Goal: Task Accomplishment & Management: Manage account settings

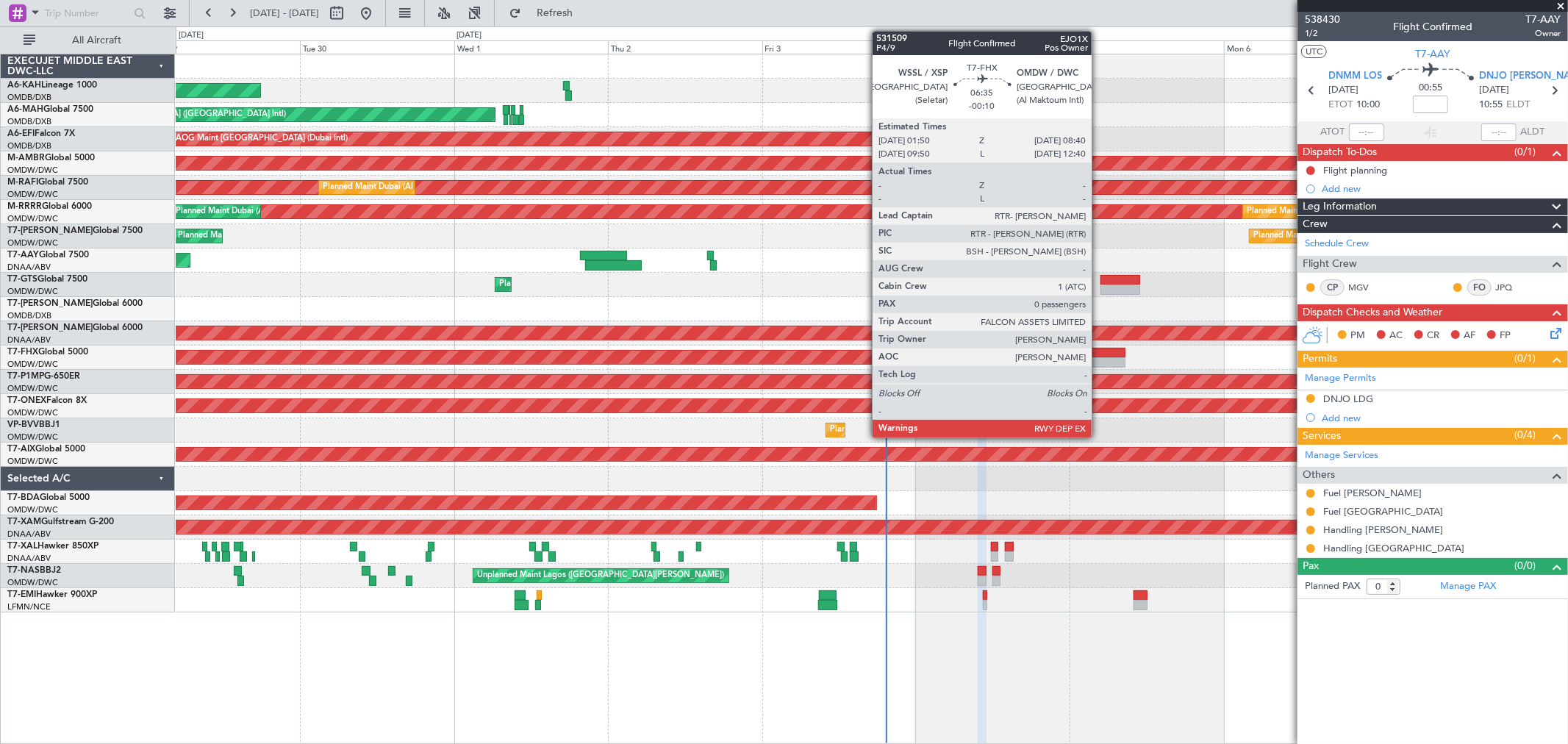
click at [1099, 354] on div at bounding box center [1103, 353] width 44 height 11
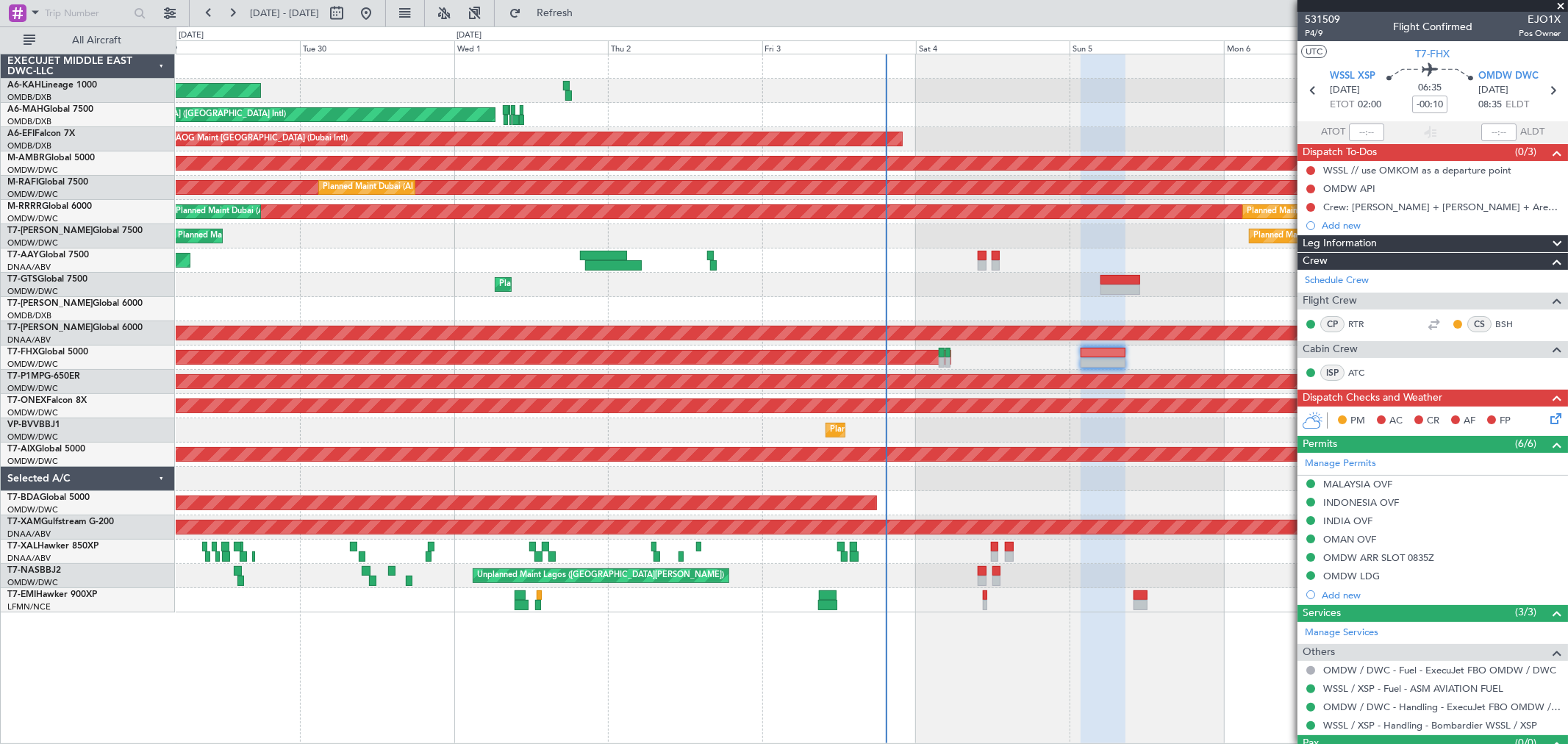
click at [1133, 274] on div "Planned Maint Dubai (Al Maktoum Intl) - - VTBD 17:20 Z EGSS 05:25 Z" at bounding box center [871, 285] width 1391 height 24
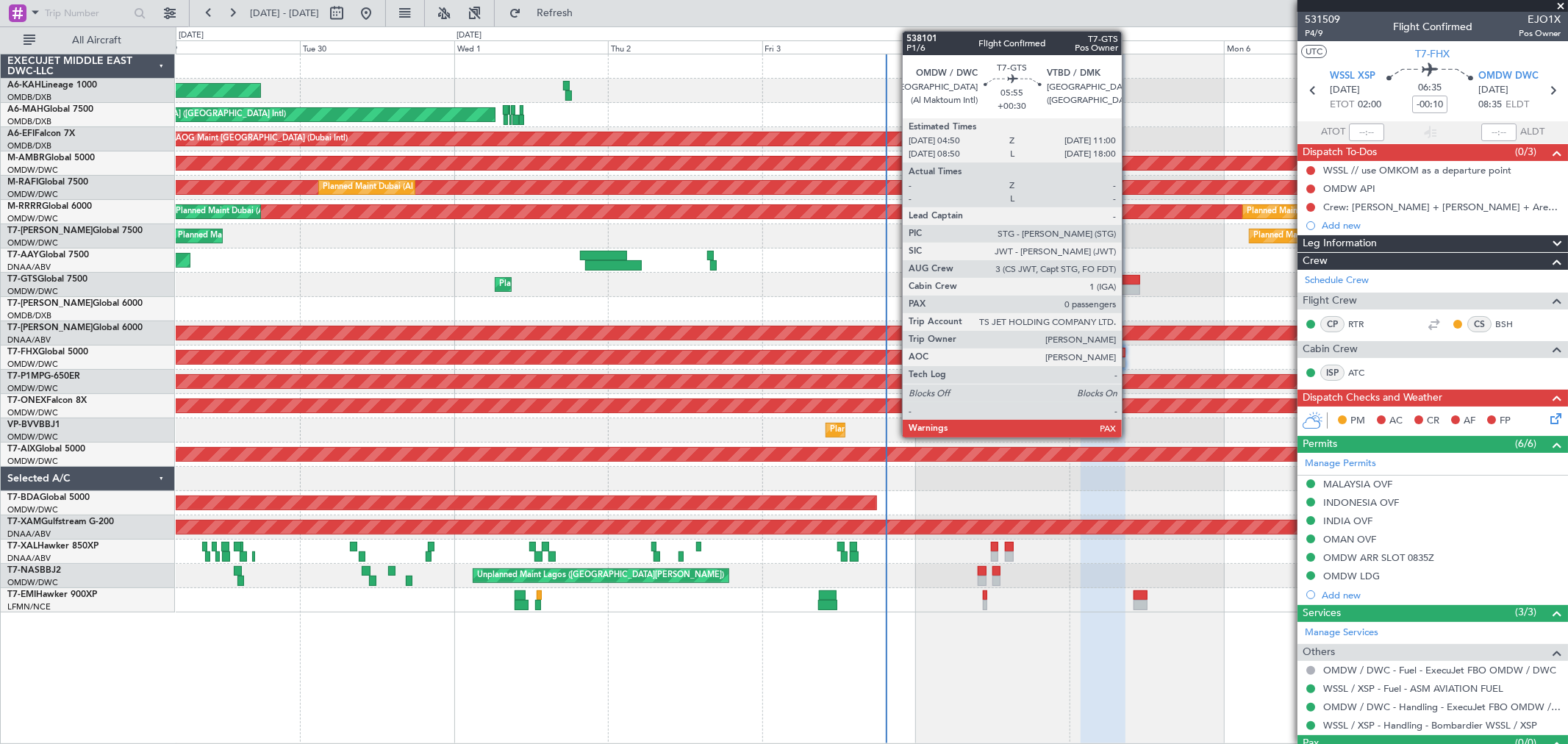
click at [1129, 291] on div at bounding box center [1120, 289] width 40 height 11
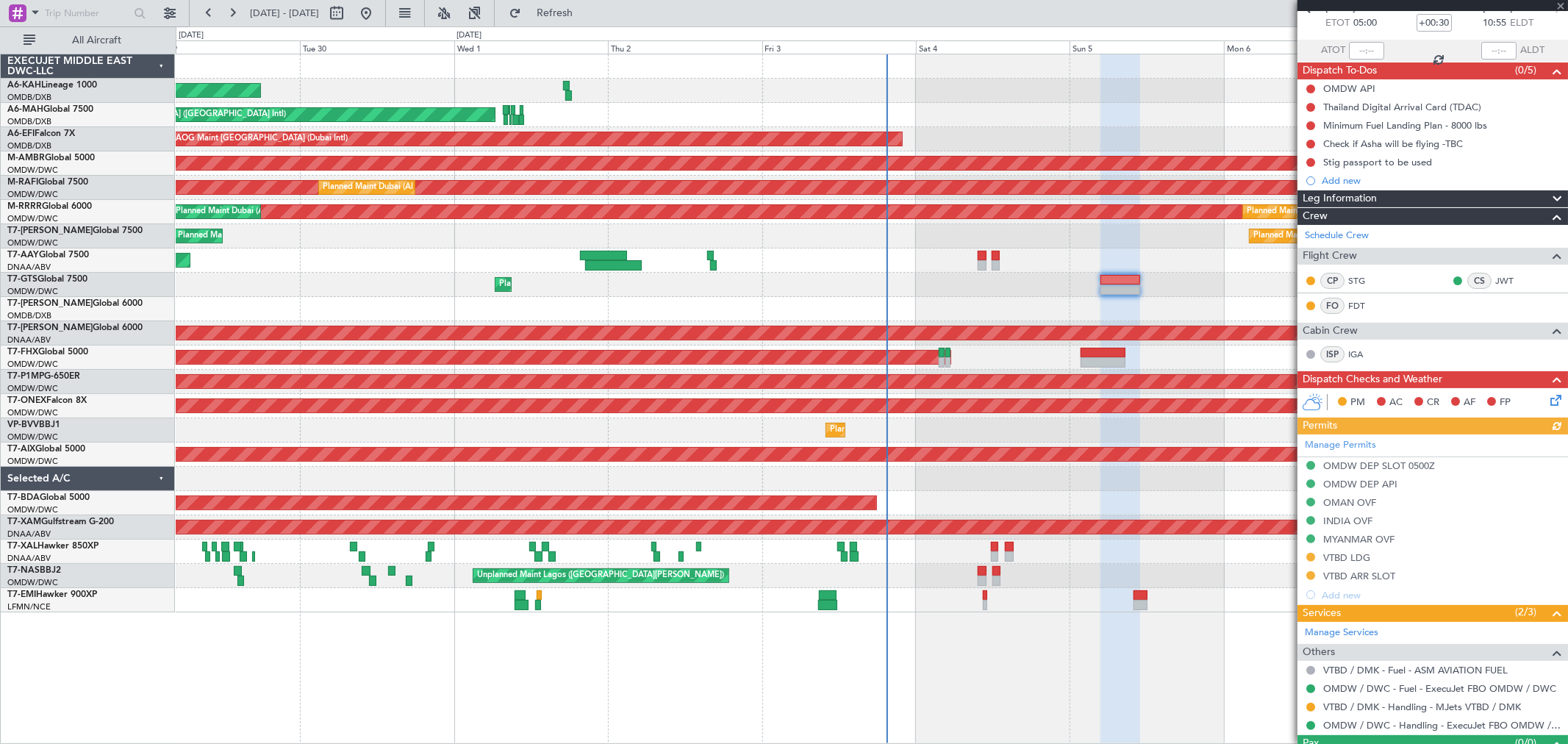
scroll to position [114, 0]
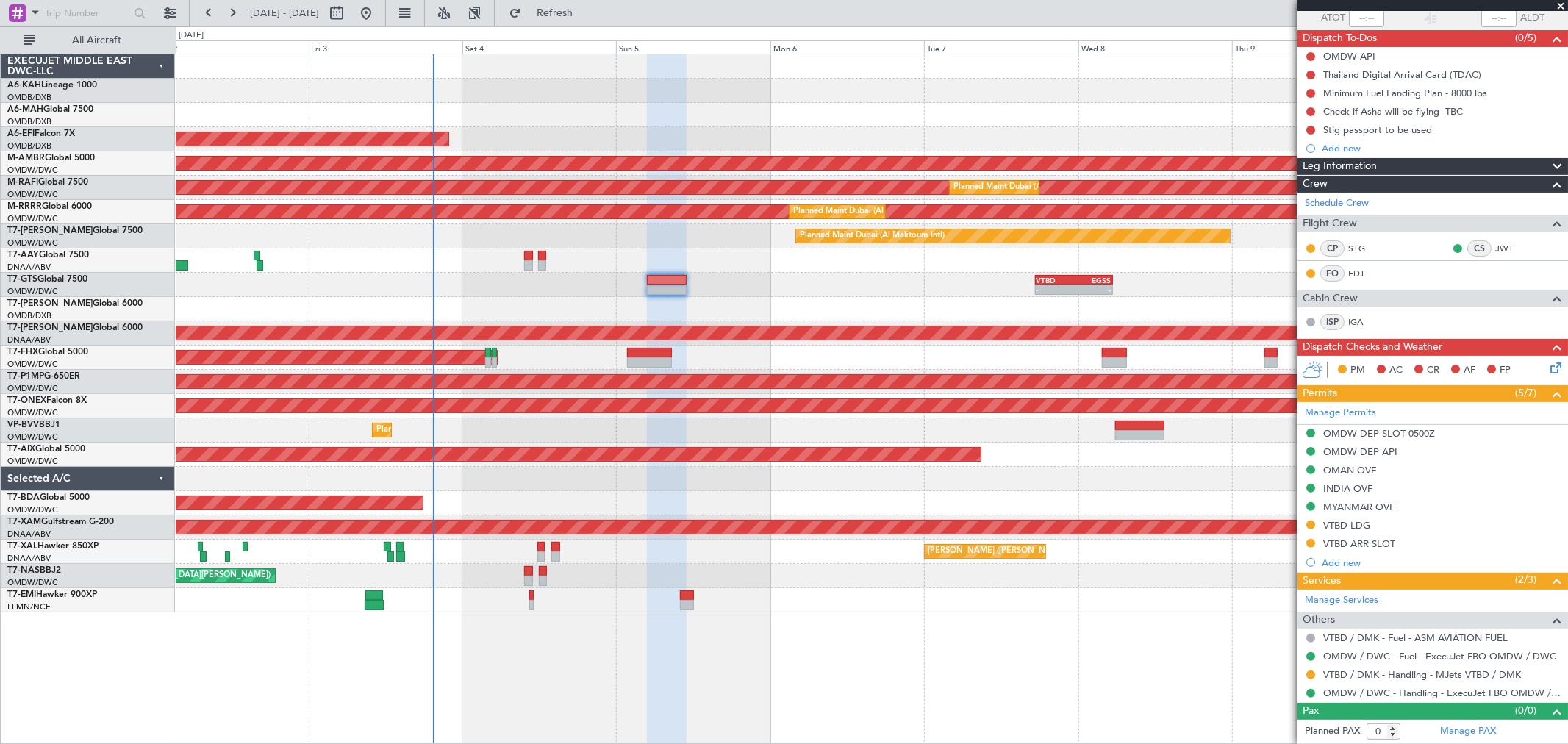
click at [547, 572] on div "Unplanned Maint Lagos ([GEOGRAPHIC_DATA][PERSON_NAME])" at bounding box center [871, 576] width 1391 height 24
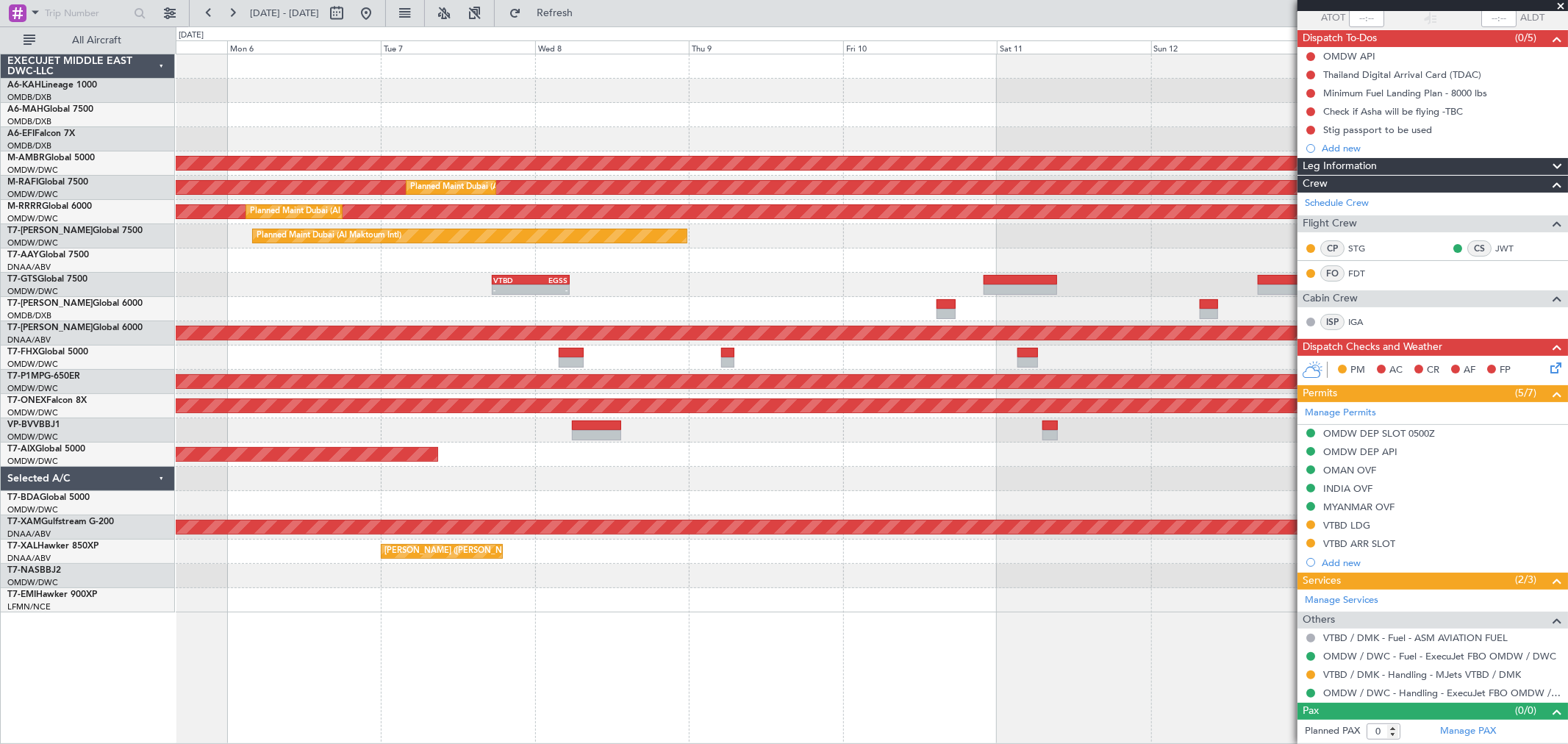
click at [577, 581] on div "AOG Maint [GEOGRAPHIC_DATA] (Dubai Intl) Planned Maint [GEOGRAPHIC_DATA] (Selet…" at bounding box center [871, 333] width 1391 height 558
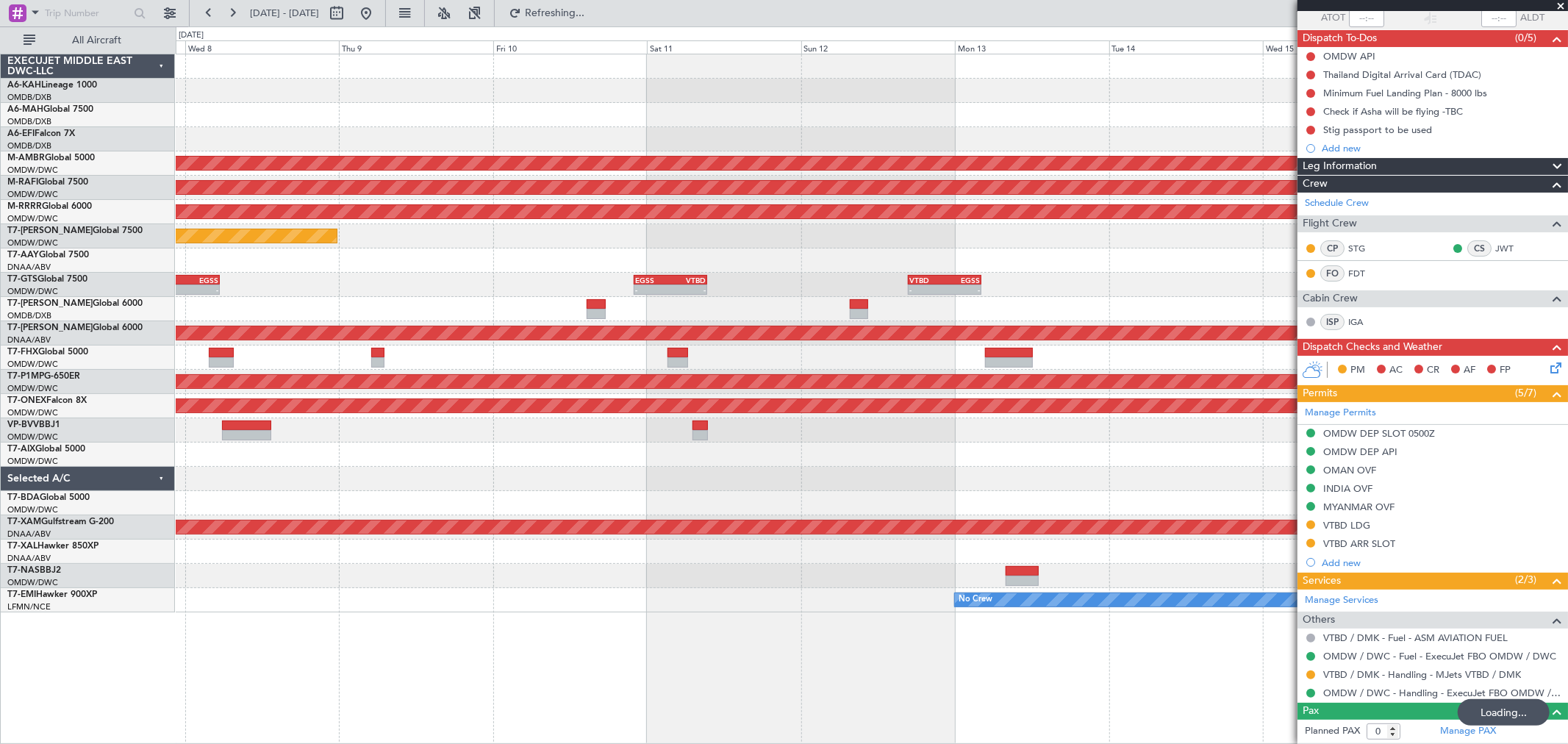
click at [615, 600] on div "Planned Maint [GEOGRAPHIC_DATA] (Seletar) Planned Maint [GEOGRAPHIC_DATA] (Al M…" at bounding box center [872, 398] width 1392 height 690
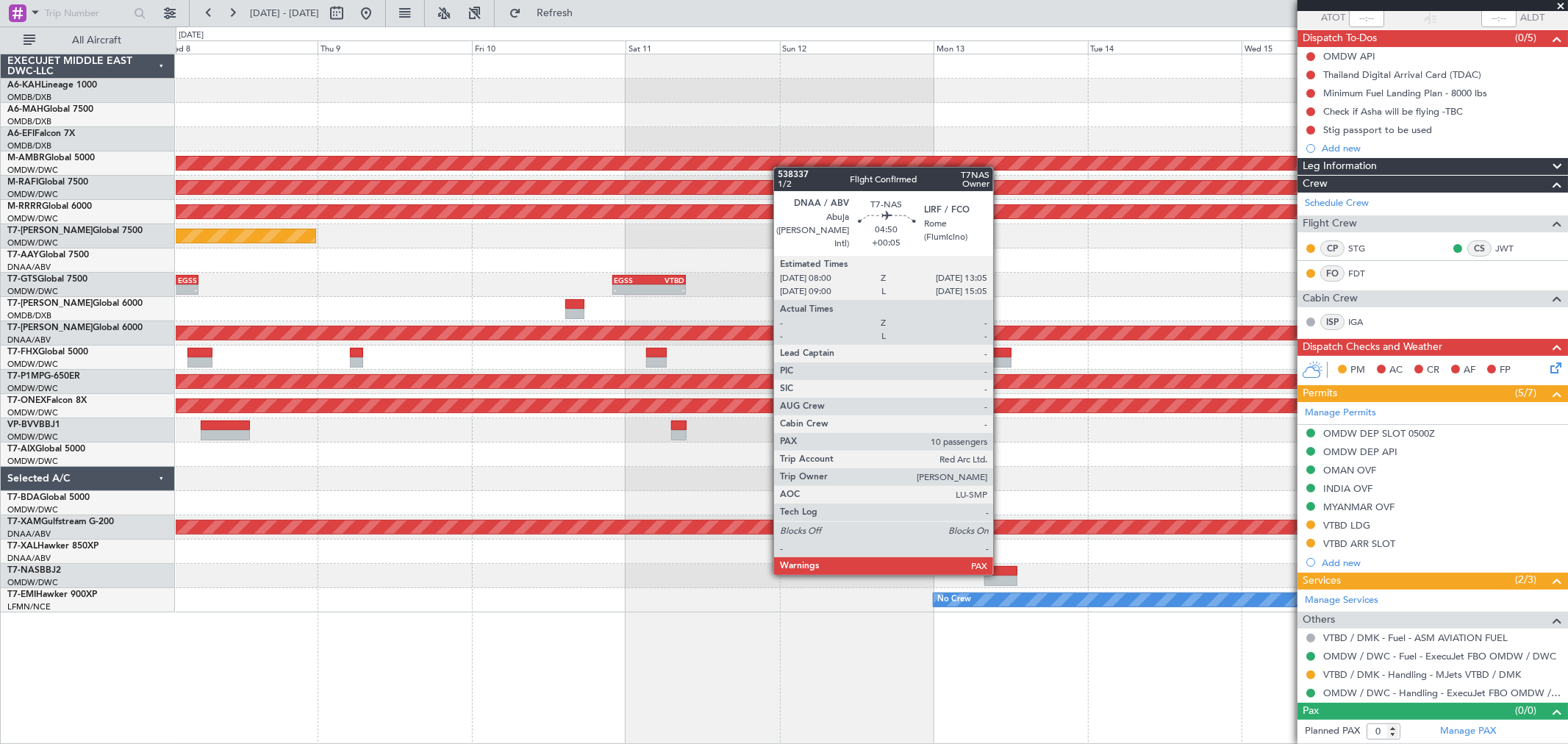
click at [1000, 572] on div at bounding box center [1000, 571] width 33 height 11
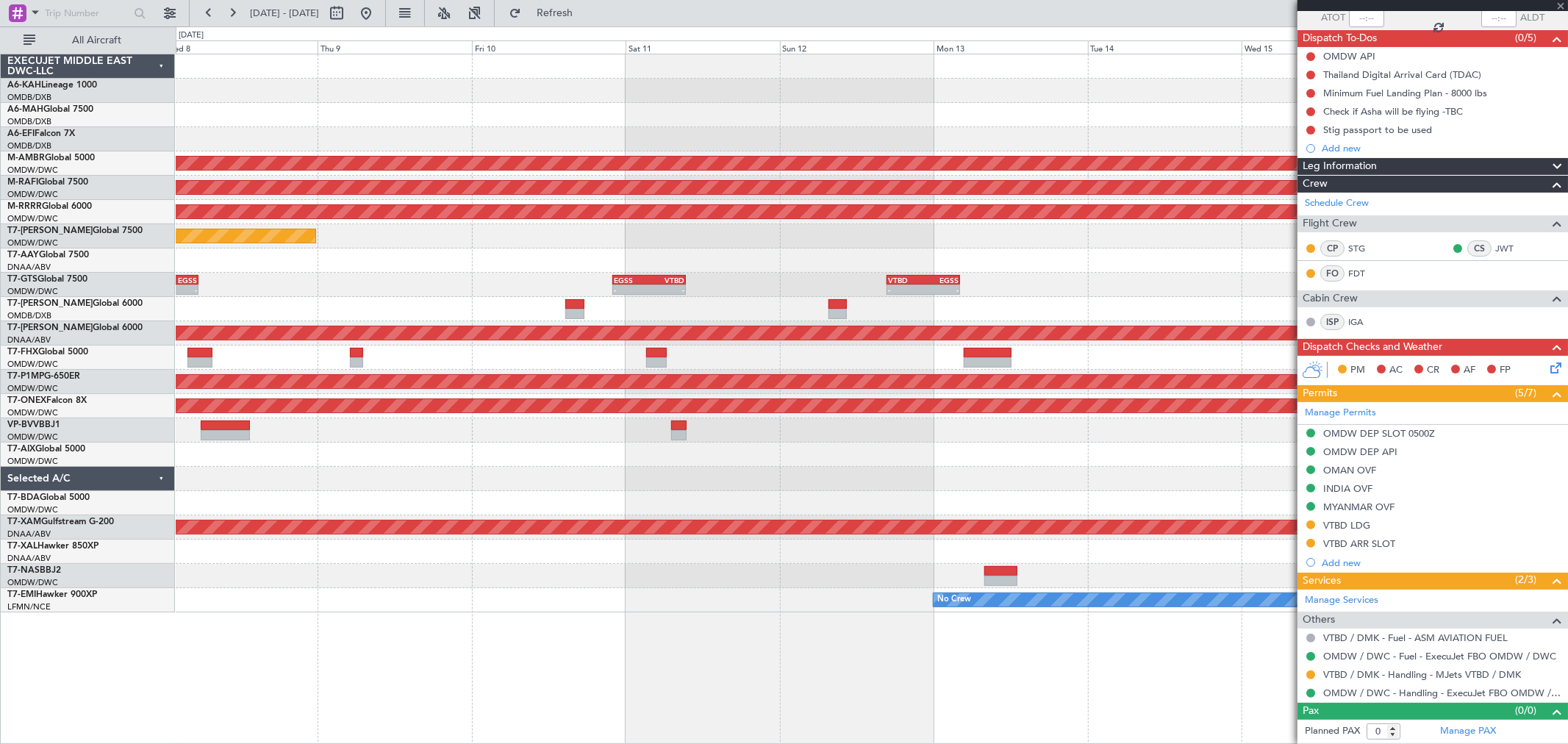
type input "+00:05"
type input "10"
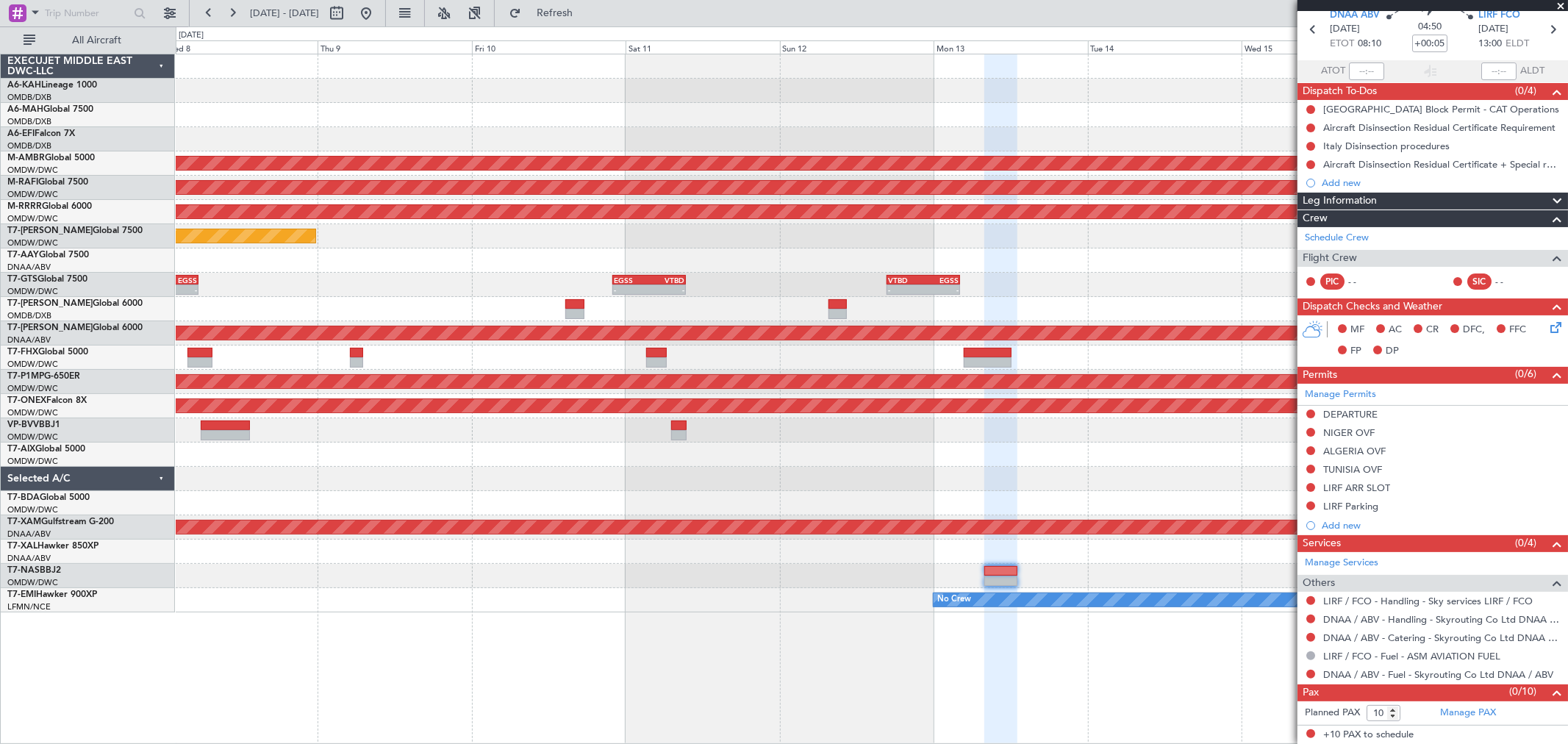
scroll to position [0, 0]
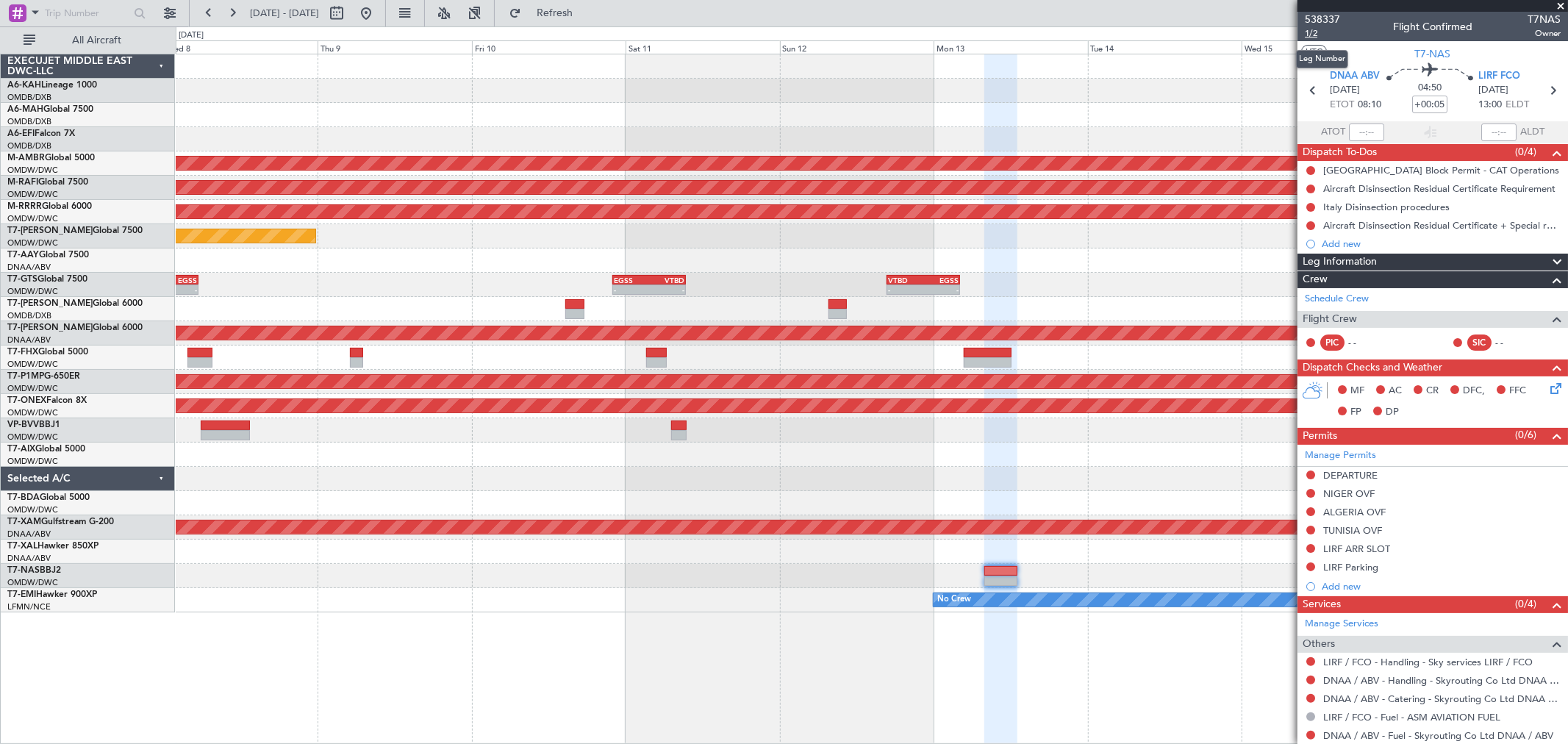
click at [1314, 35] on span "1/2" at bounding box center [1322, 33] width 35 height 13
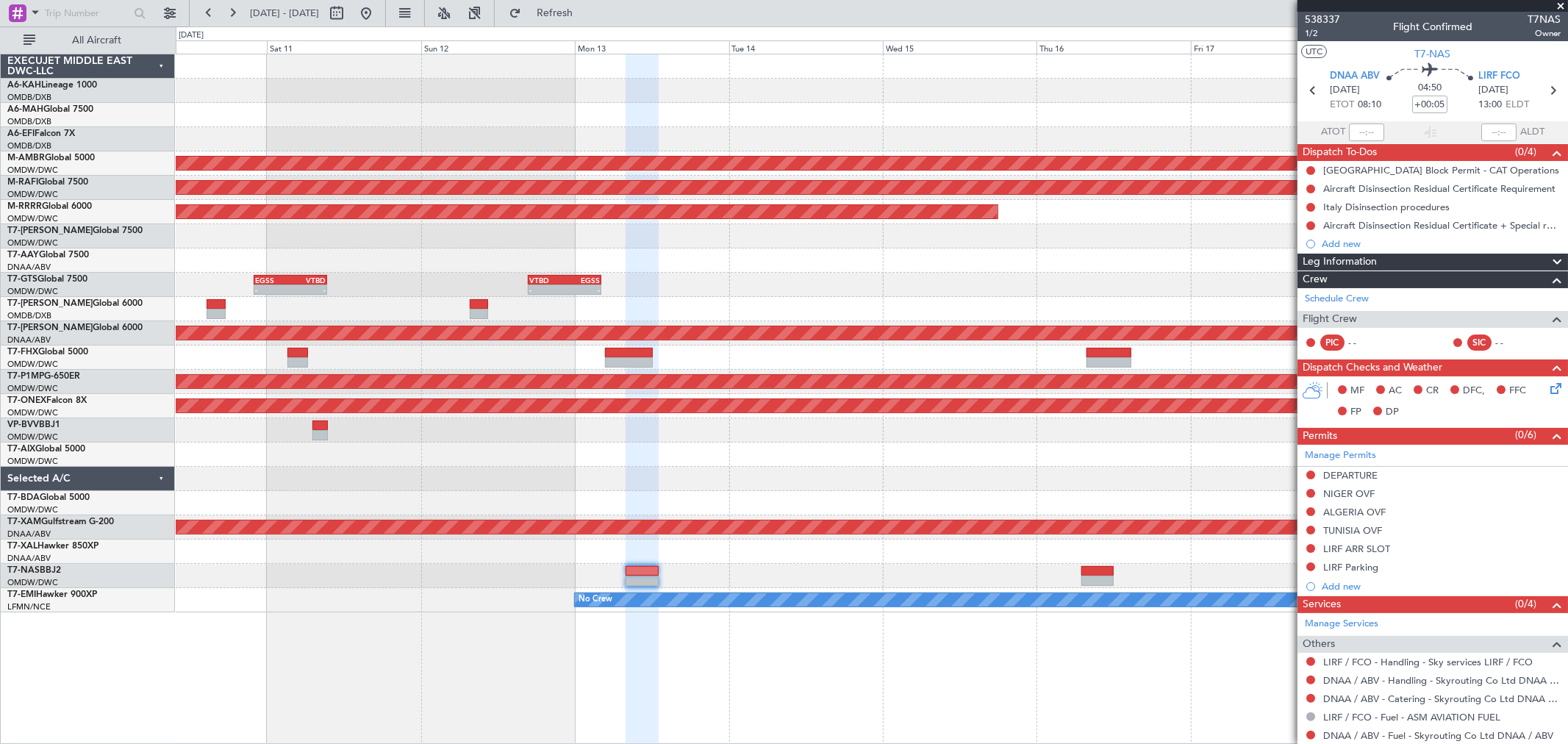
click at [746, 517] on div "Planned Maint [GEOGRAPHIC_DATA] (Seletar) Planned Maint [GEOGRAPHIC_DATA] (Al M…" at bounding box center [871, 333] width 1391 height 558
click at [378, 8] on button at bounding box center [365, 13] width 23 height 23
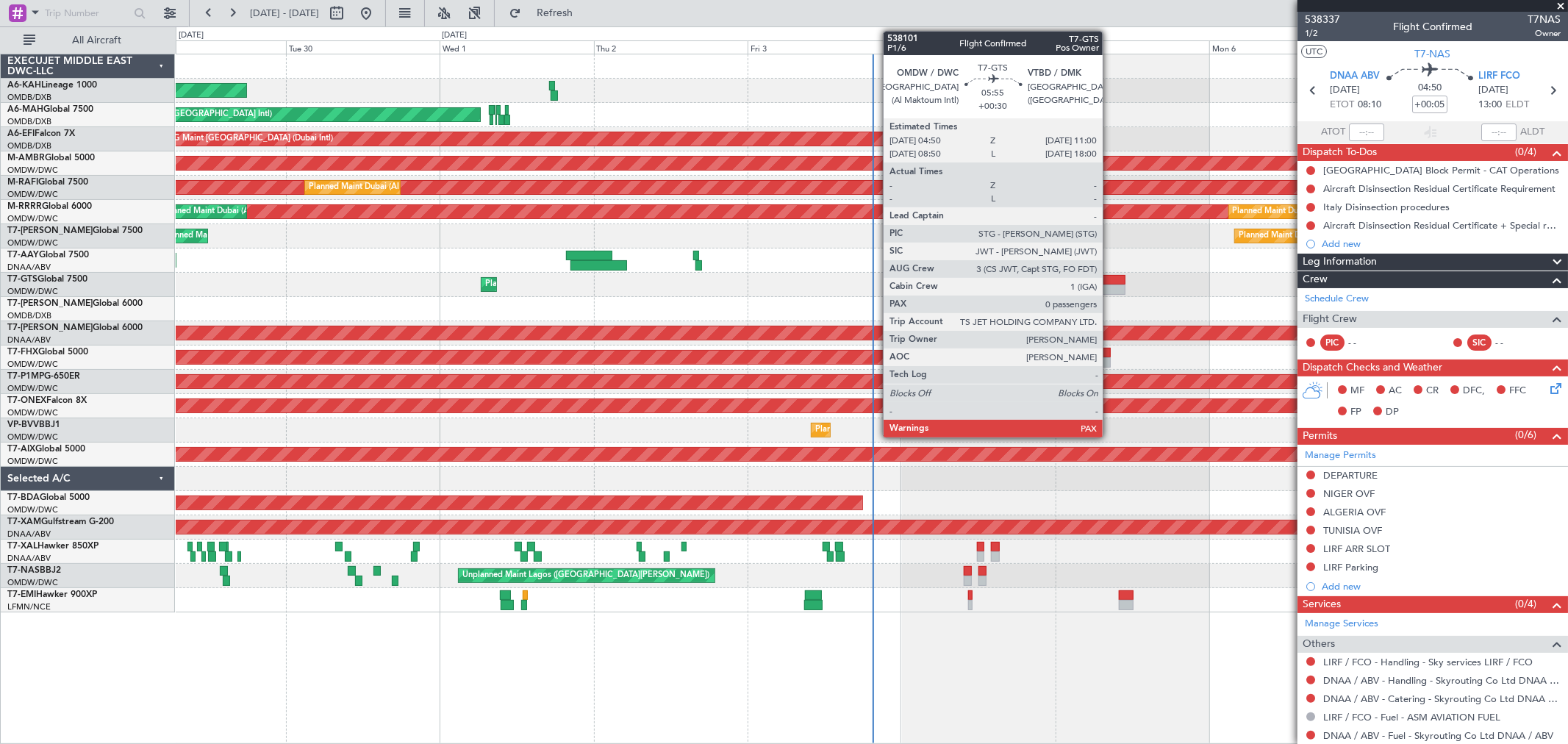
click at [1110, 292] on div at bounding box center [1105, 289] width 40 height 11
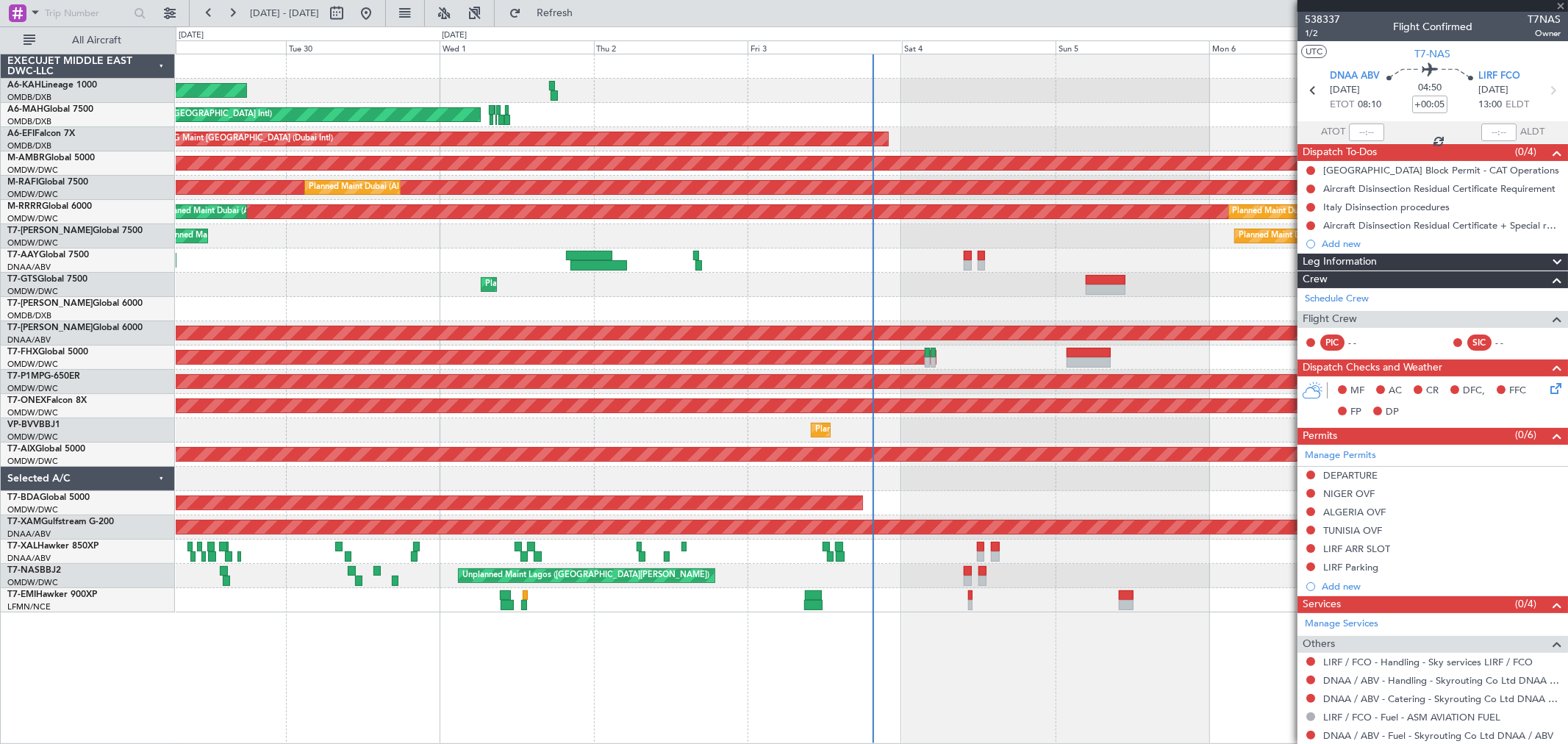
type input "+00:30"
type input "0"
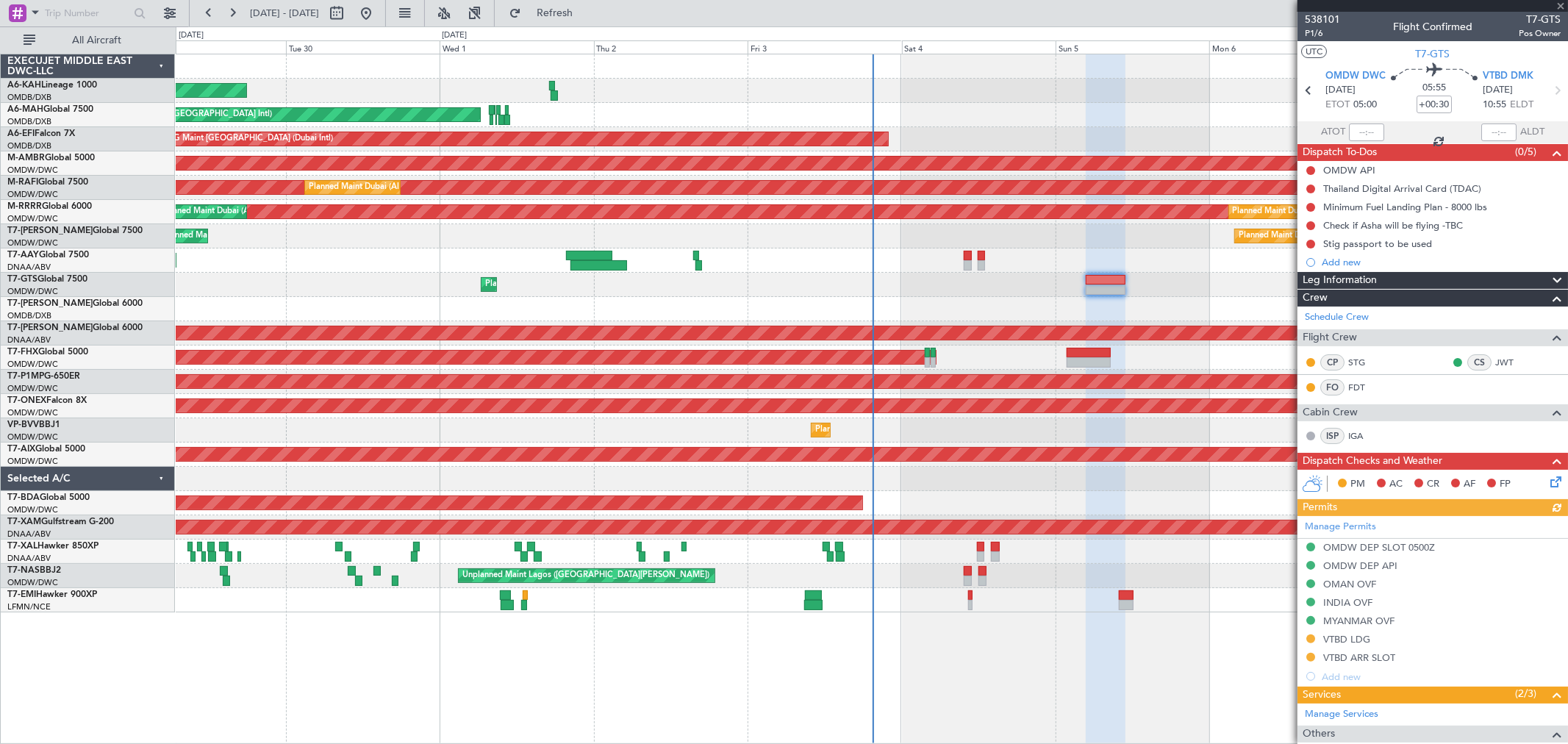
scroll to position [114, 0]
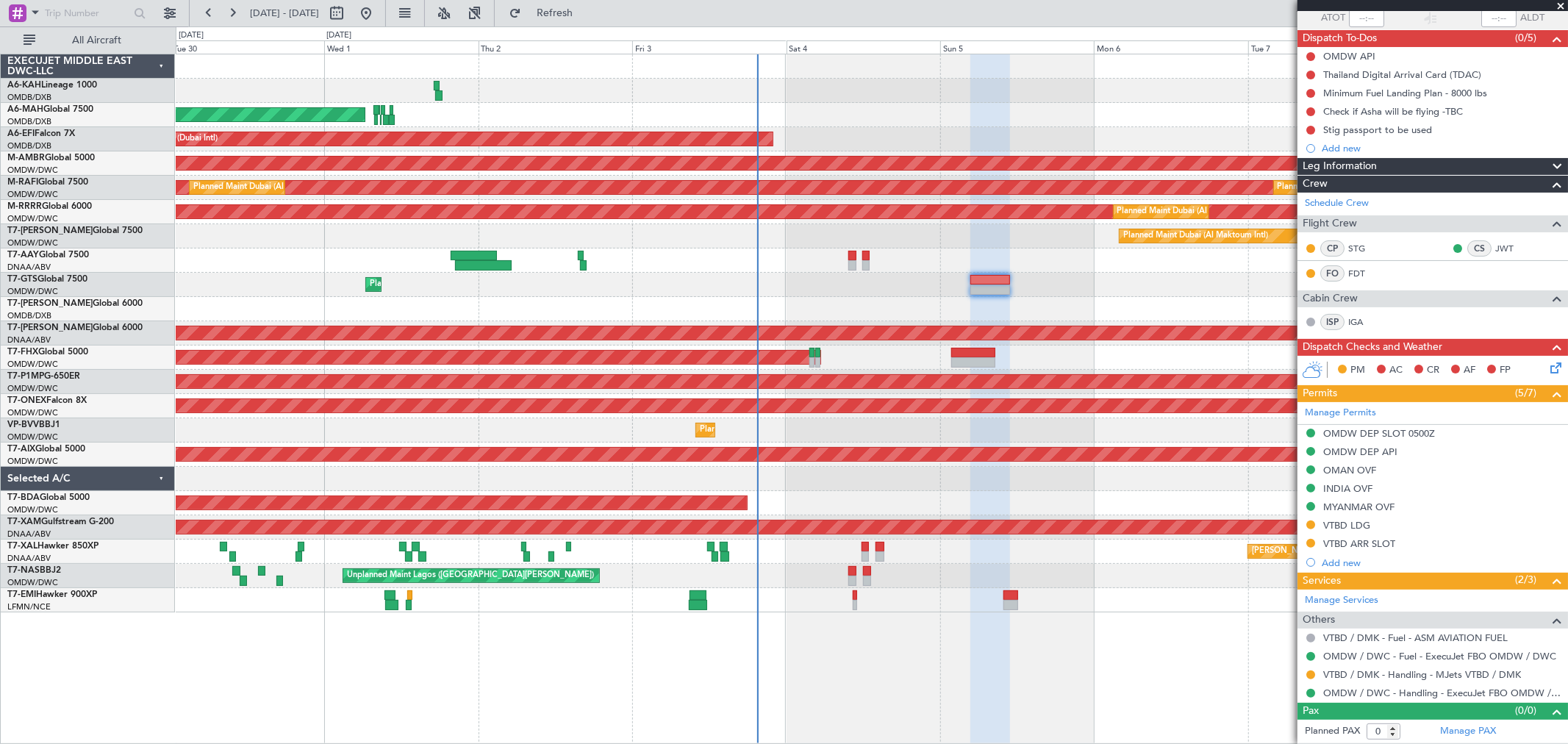
click at [916, 297] on div at bounding box center [871, 309] width 1391 height 24
click at [1364, 123] on div "Stig passport to be used" at bounding box center [1377, 129] width 109 height 13
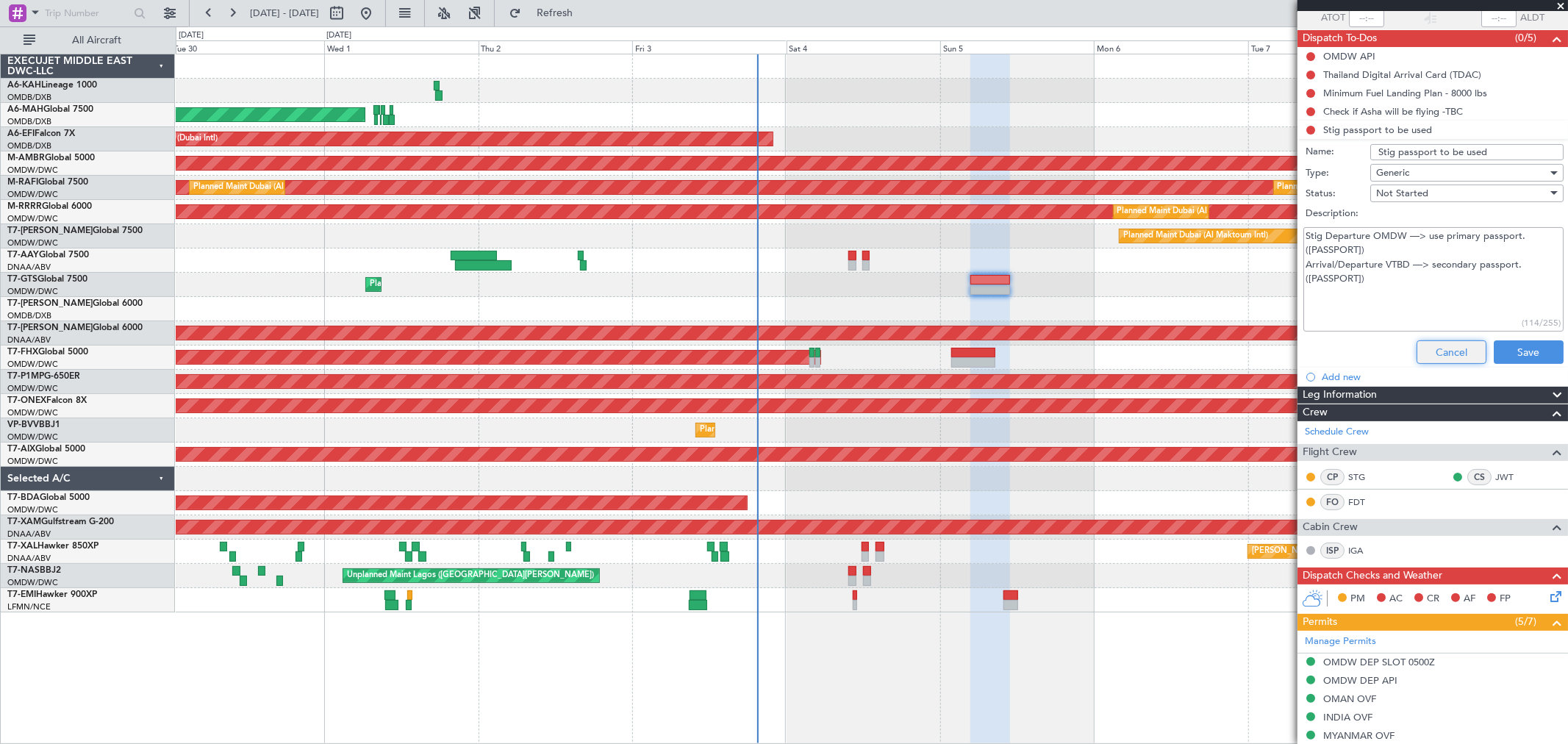
click at [1416, 355] on button "Cancel" at bounding box center [1451, 352] width 70 height 23
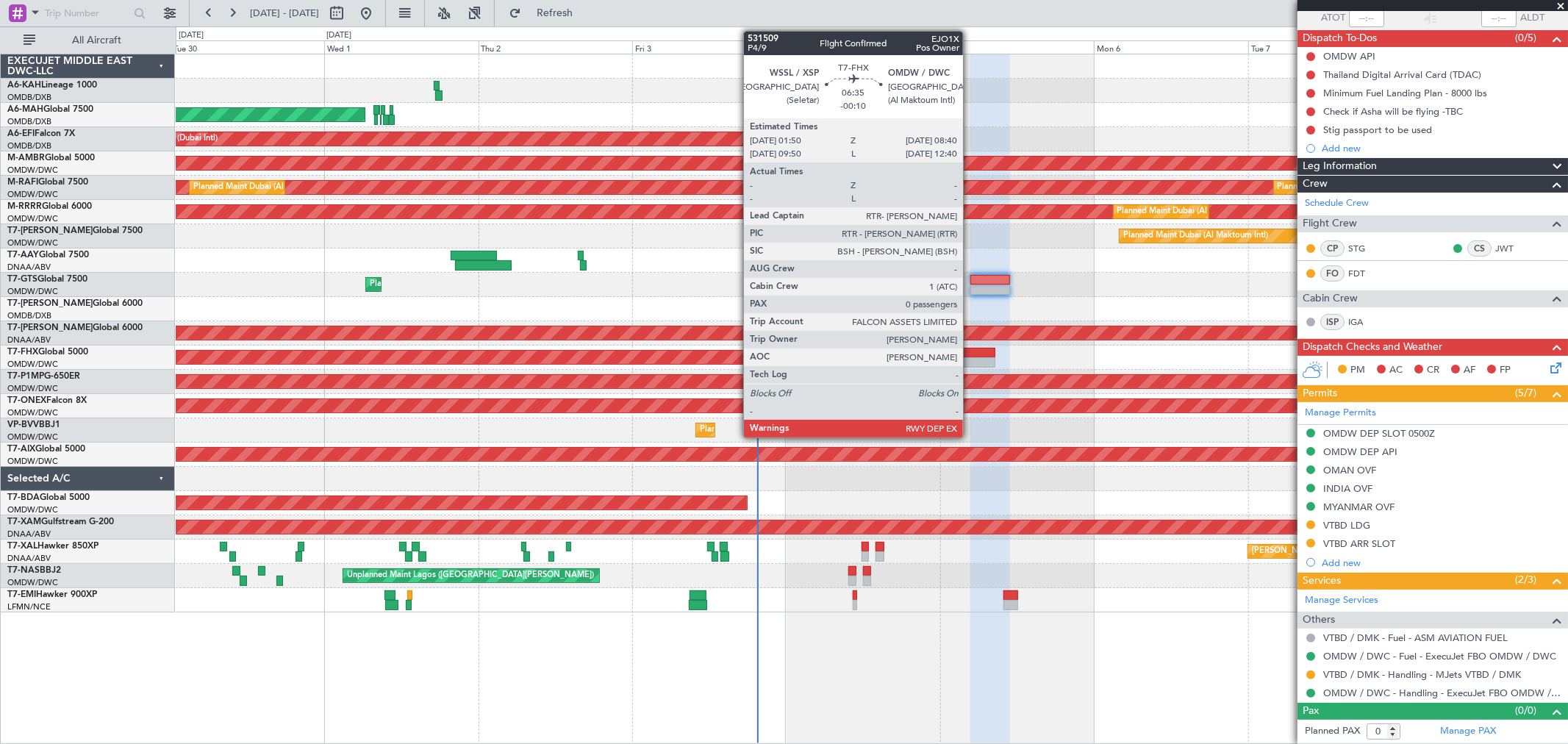
click at [970, 355] on div at bounding box center [973, 353] width 44 height 11
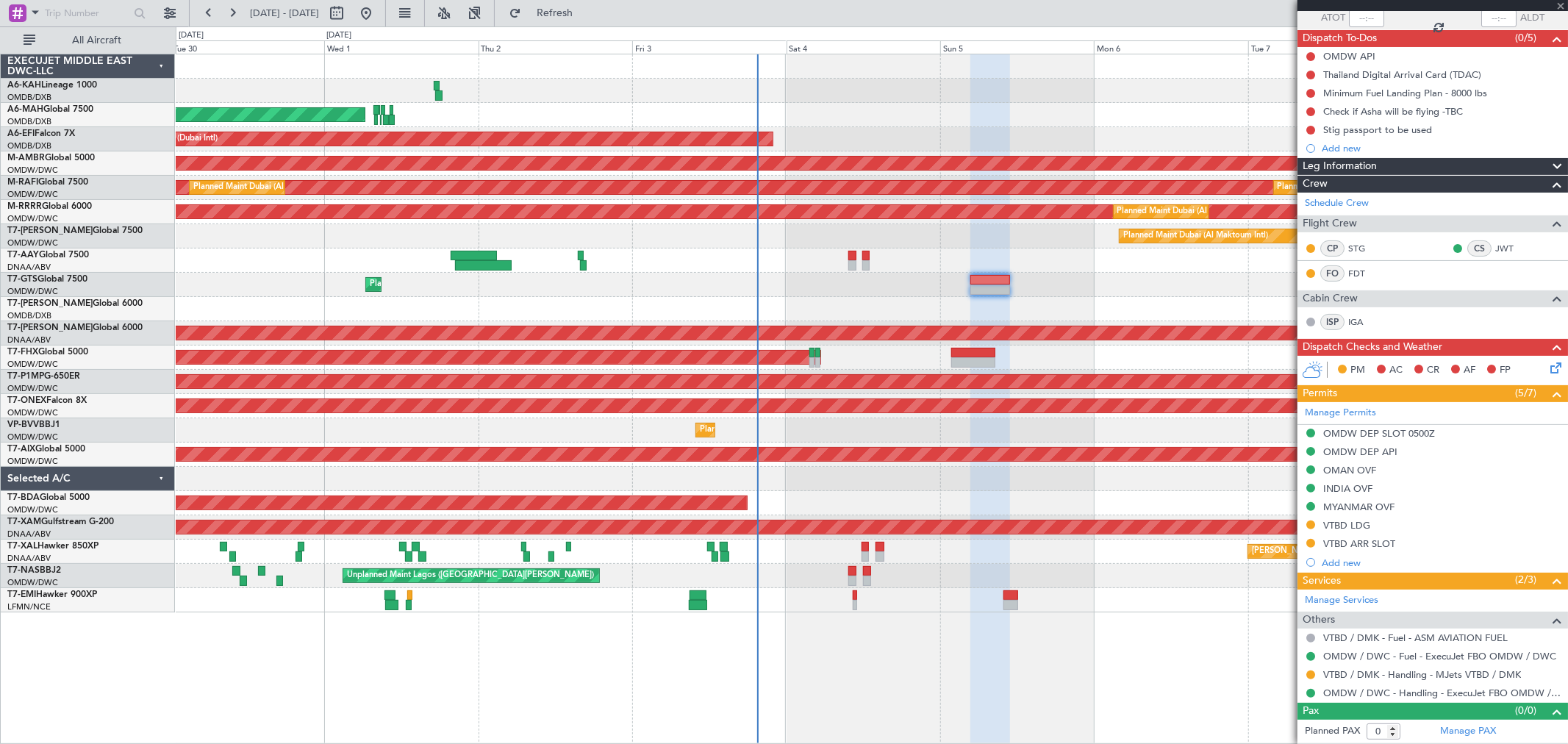
type input "-00:10"
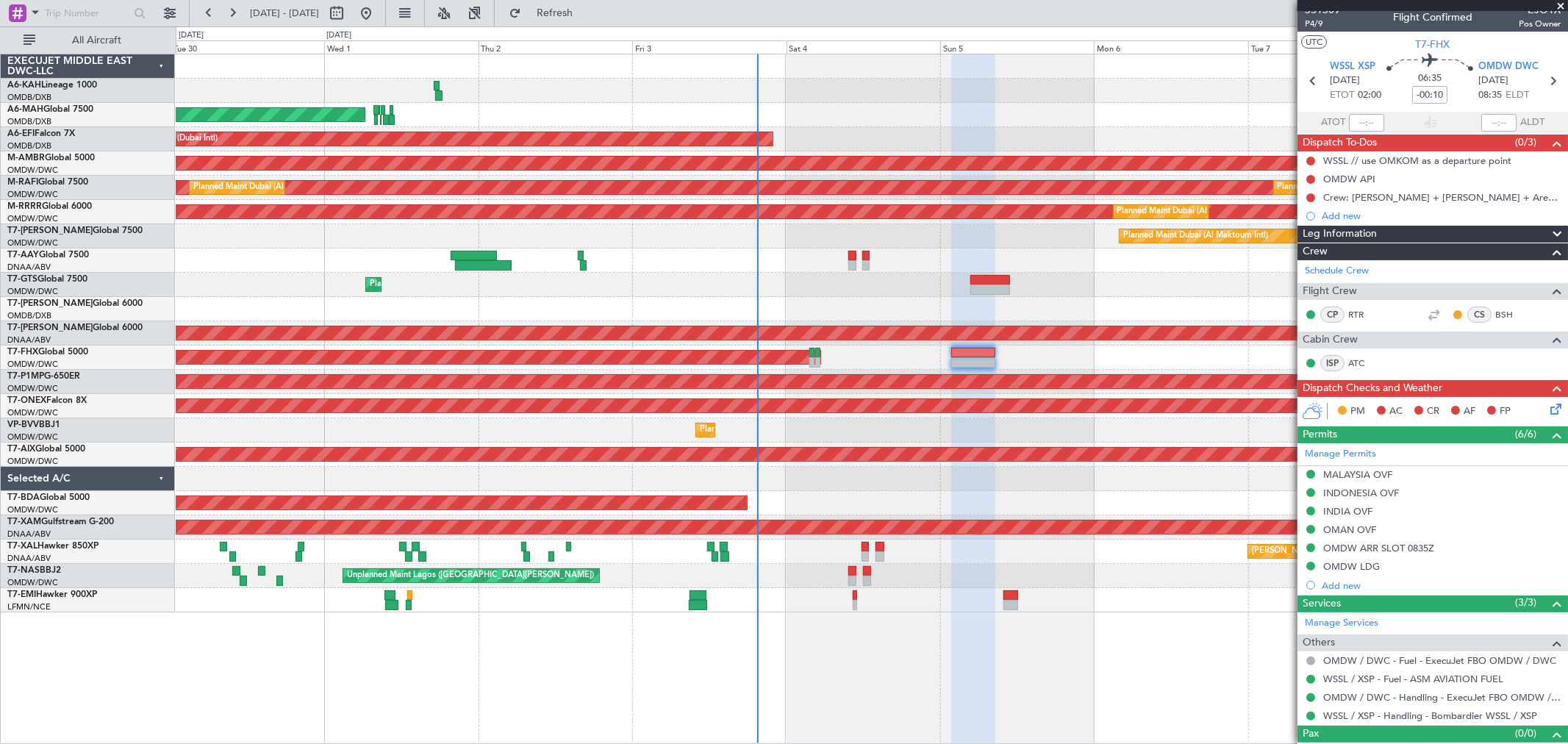
scroll to position [0, 0]
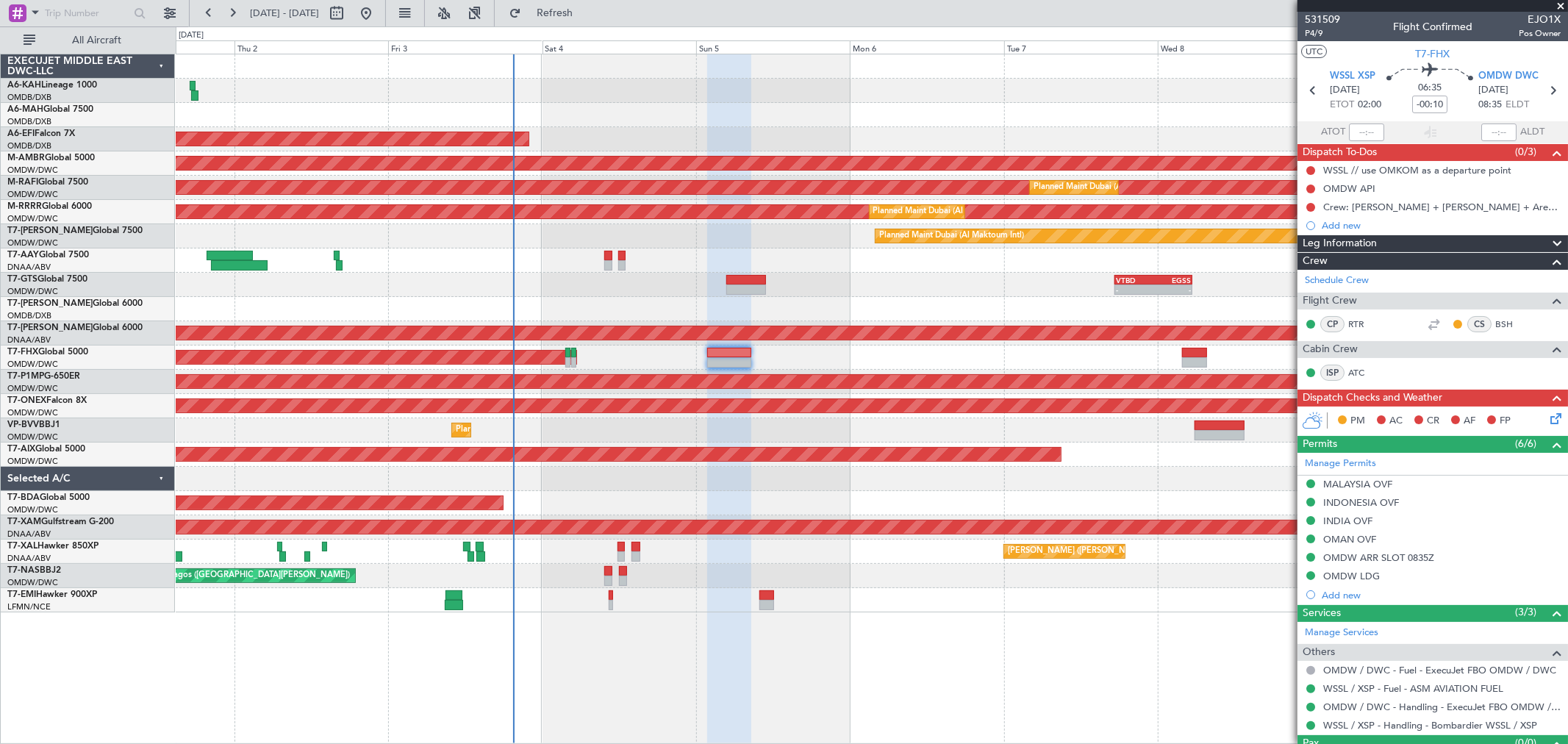
click at [636, 416] on div "Planned Maint [GEOGRAPHIC_DATA] (Al Bateen Executive) Planned Maint [GEOGRAPHIC…" at bounding box center [871, 333] width 1391 height 558
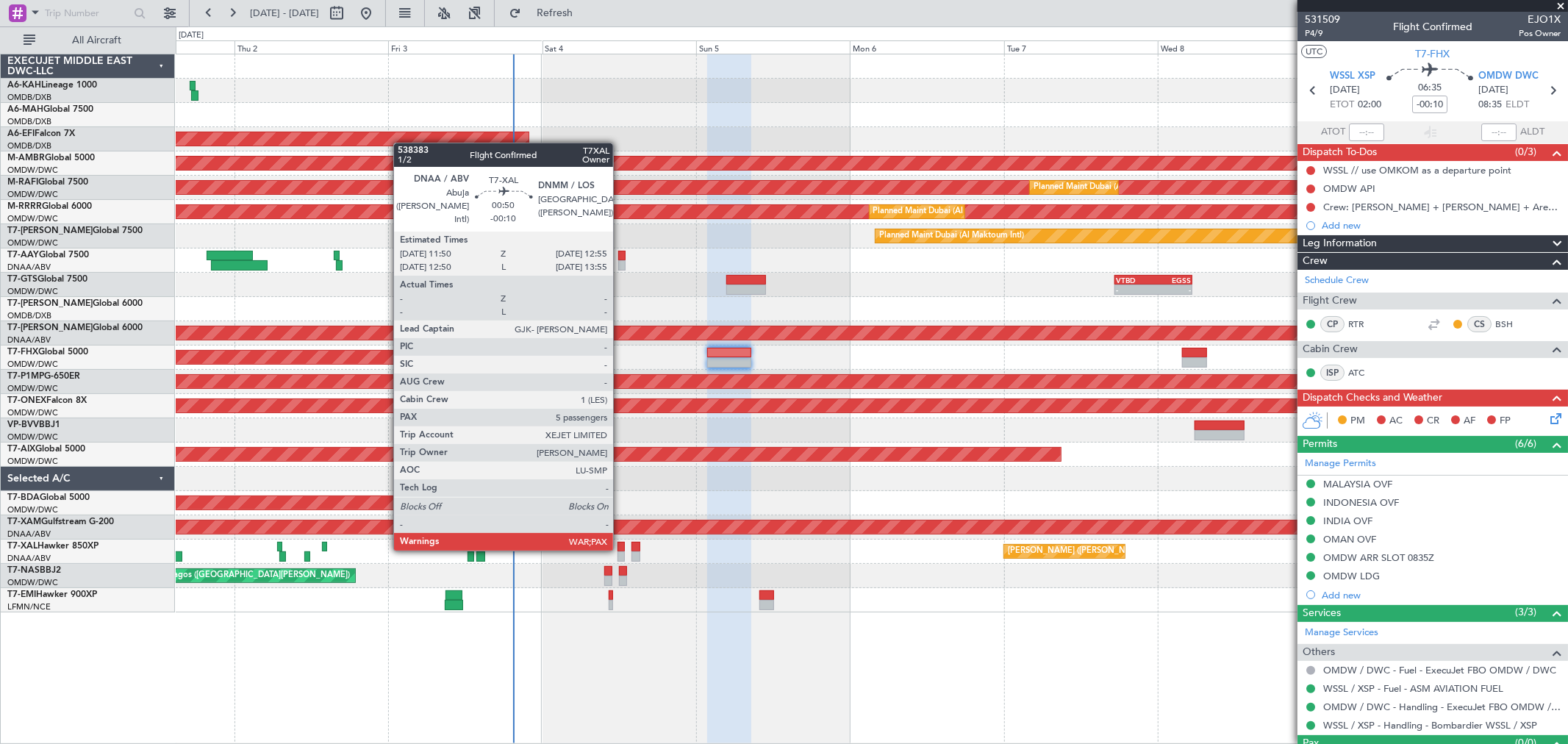
click at [620, 548] on div at bounding box center [621, 547] width 8 height 11
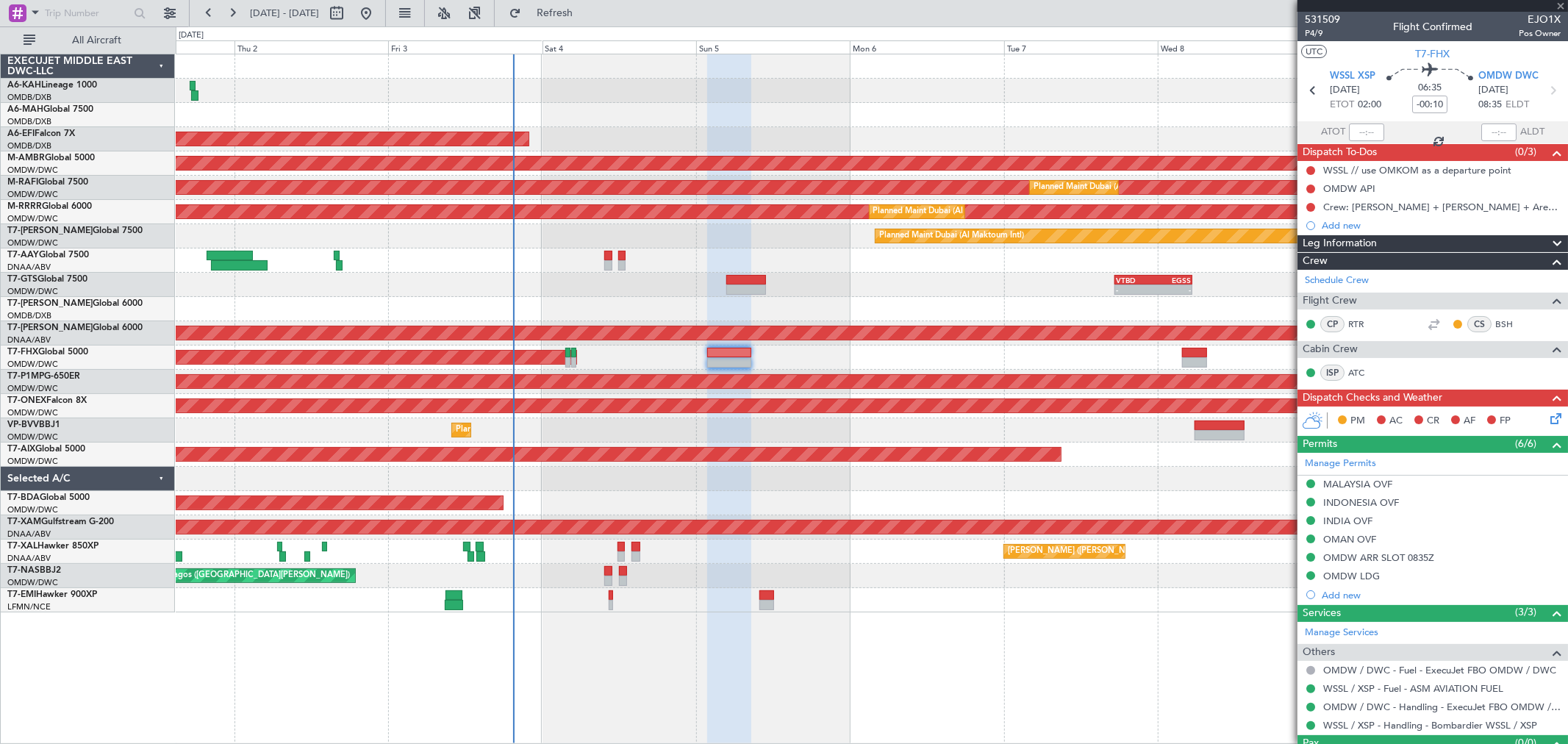
type input "5"
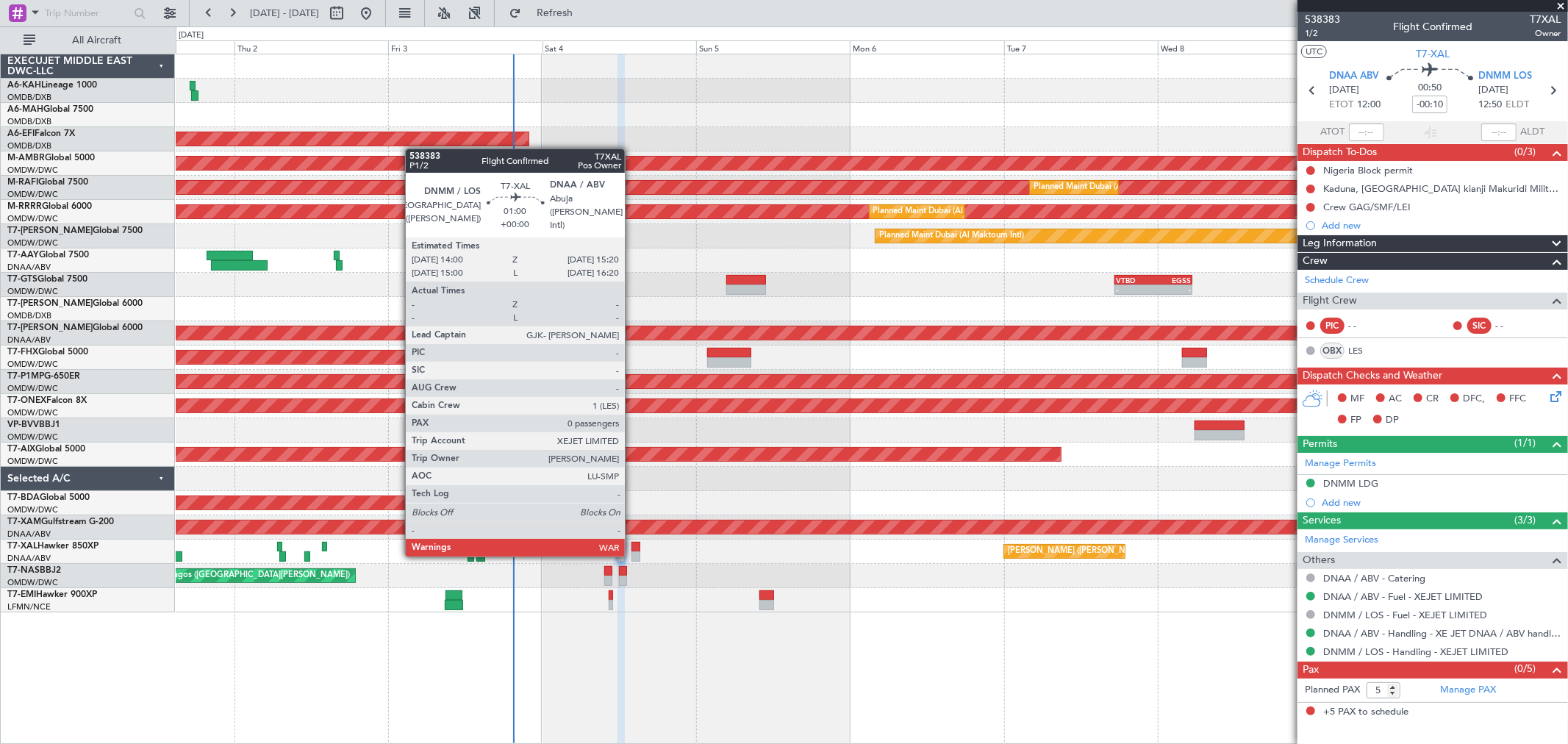
click at [633, 553] on div at bounding box center [636, 556] width 9 height 11
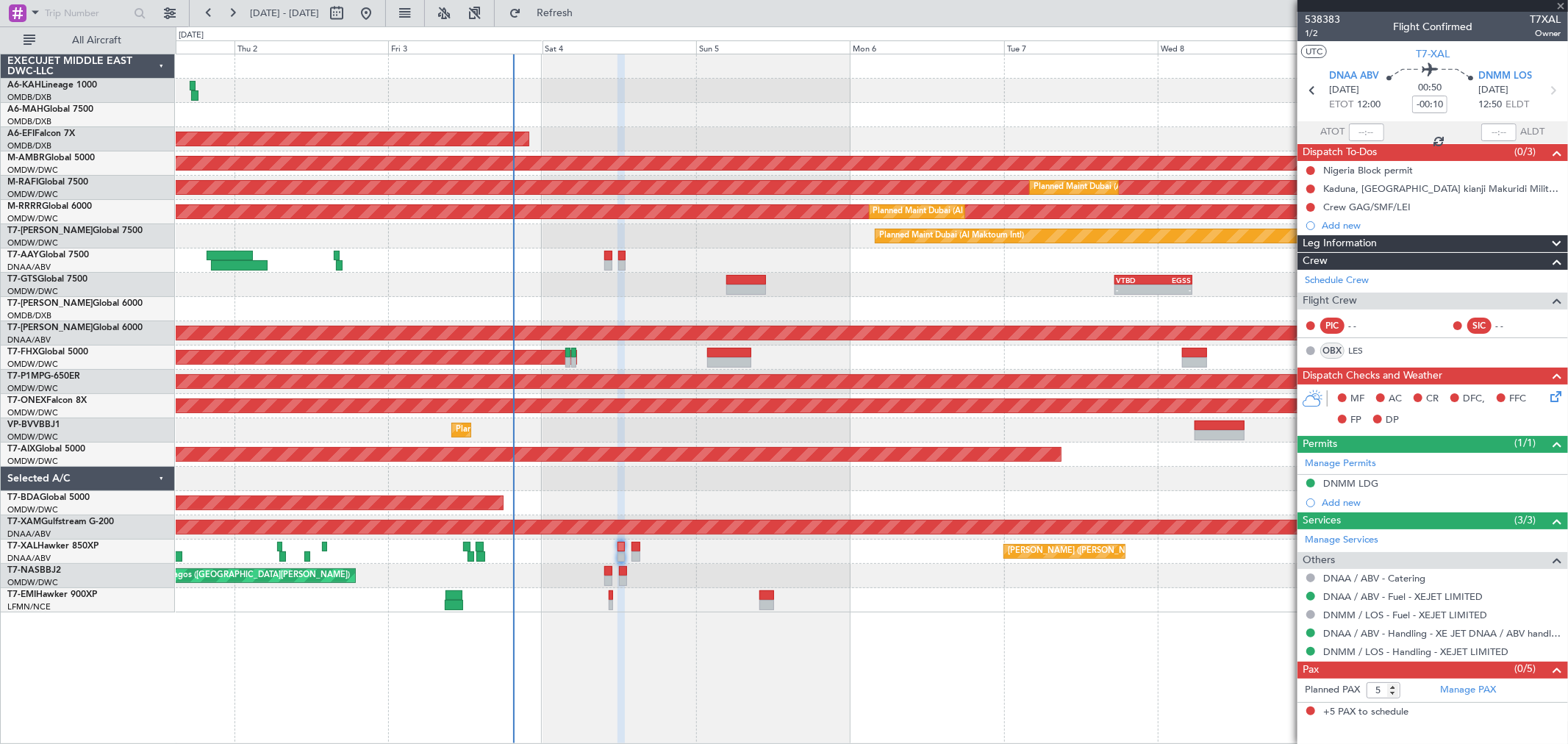
type input "0"
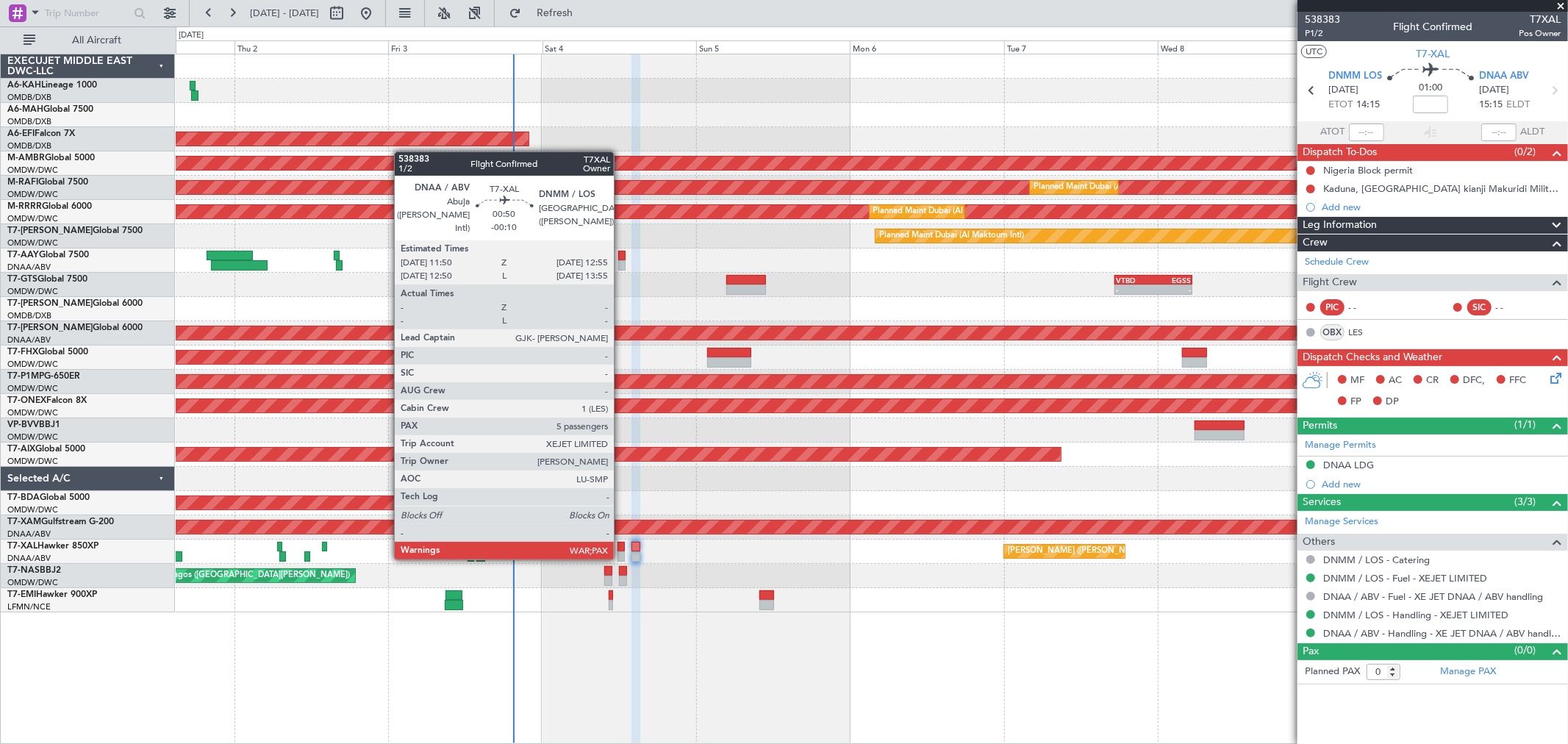
click at [621, 556] on div at bounding box center [621, 556] width 8 height 11
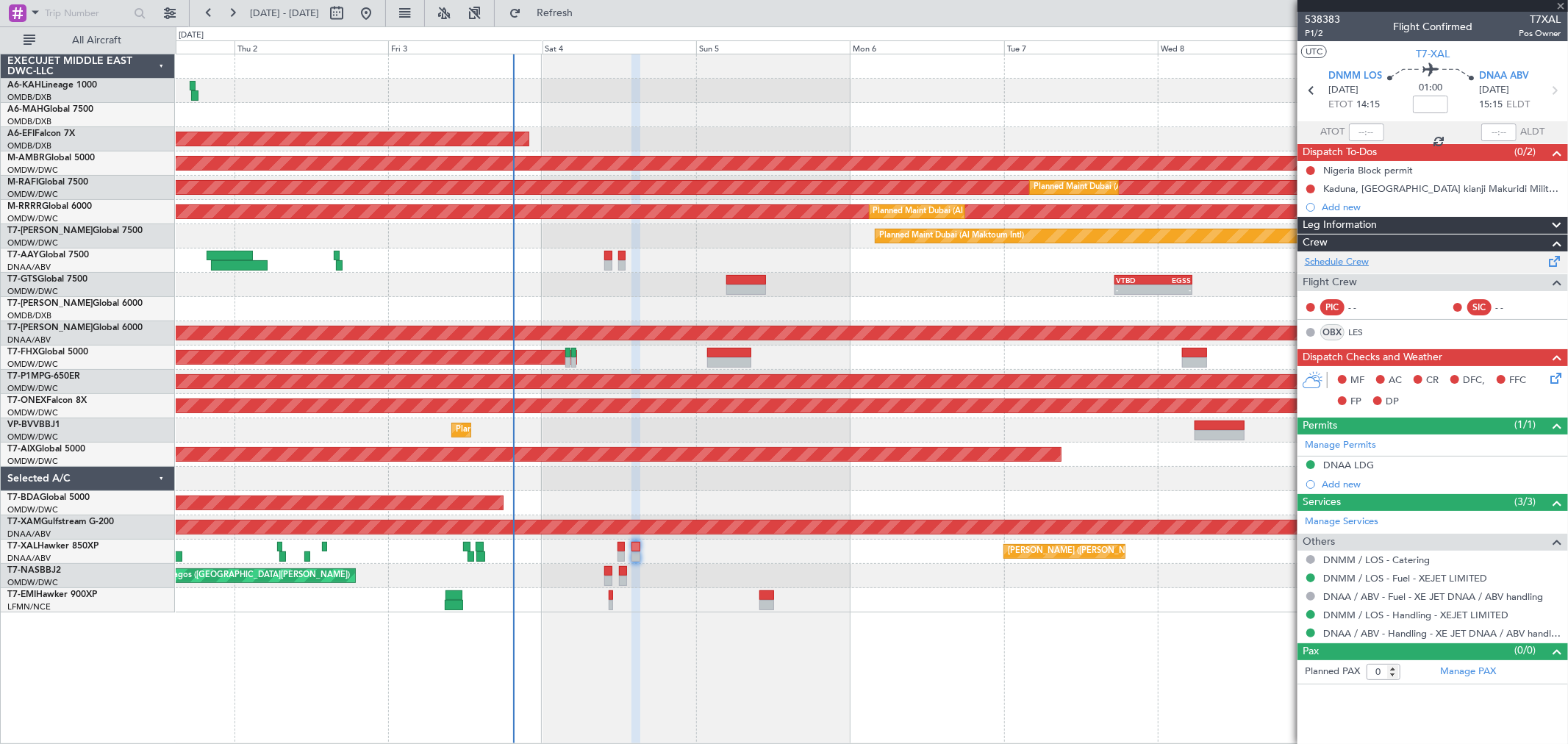
type input "-00:10"
type input "5"
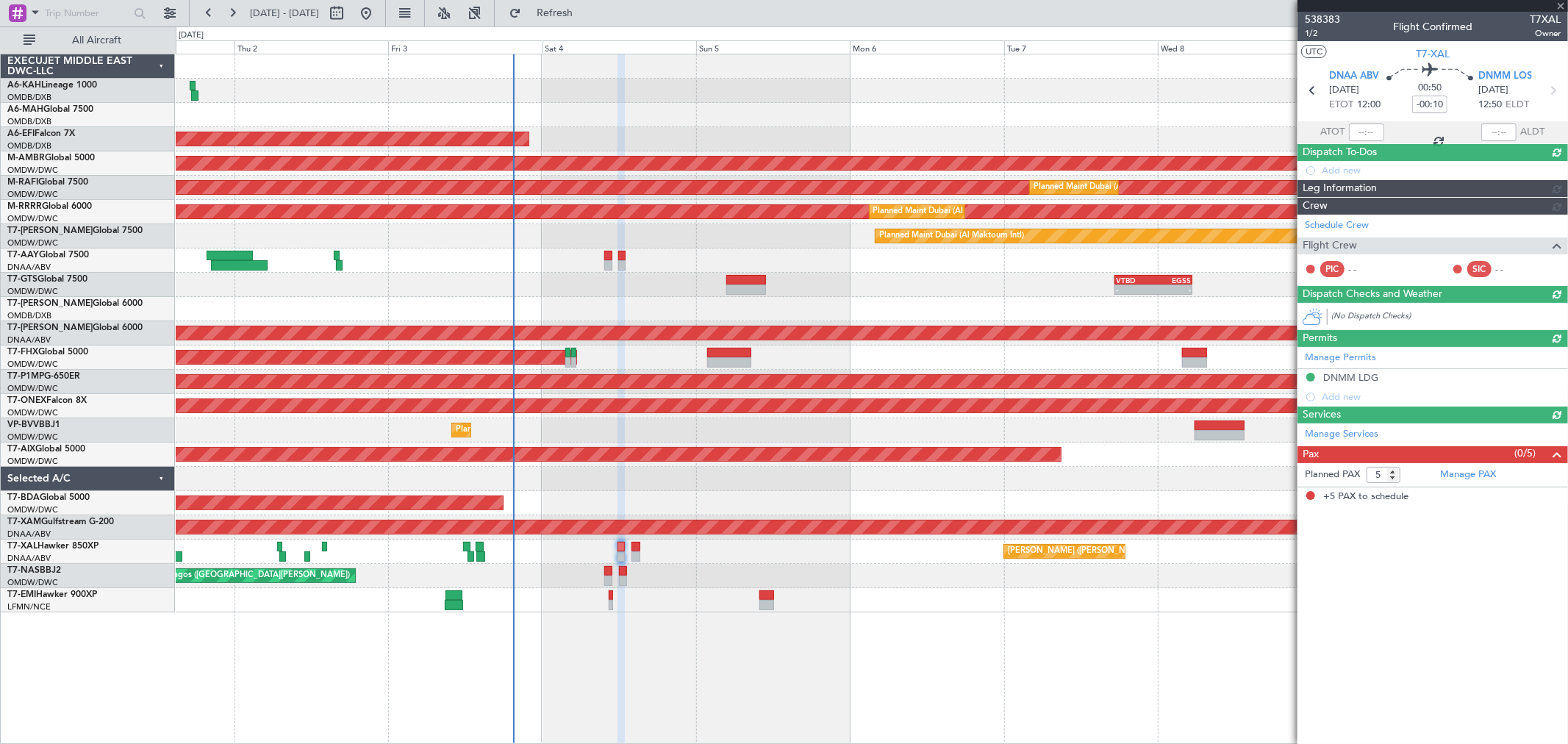
click at [1358, 265] on div "Crew Schedule Crew Flight Crew PIC - - SIC - -" at bounding box center [1433, 240] width 271 height 88
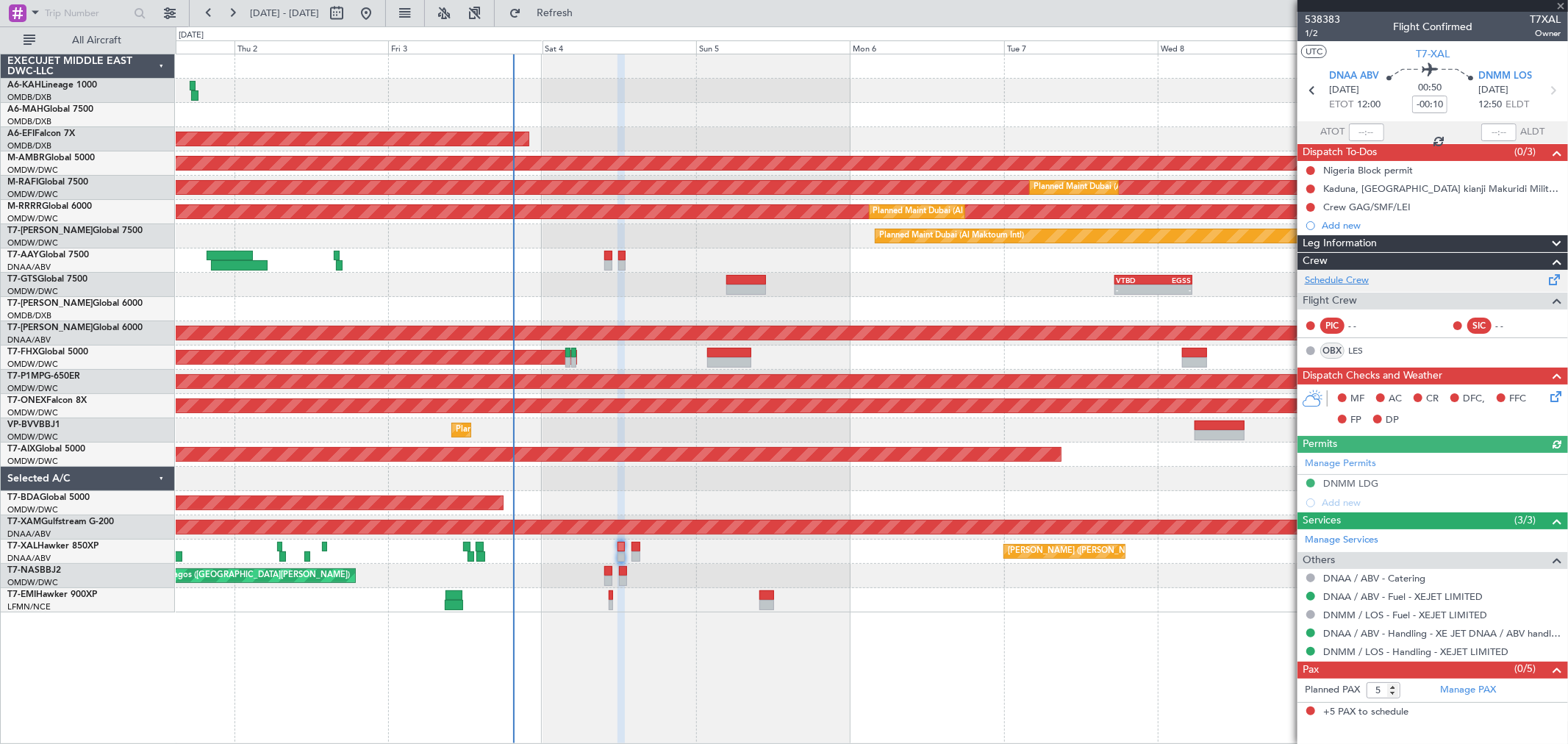
click at [1349, 276] on link "Schedule Crew" at bounding box center [1336, 281] width 64 height 15
click at [1318, 29] on span "1/2" at bounding box center [1322, 33] width 35 height 13
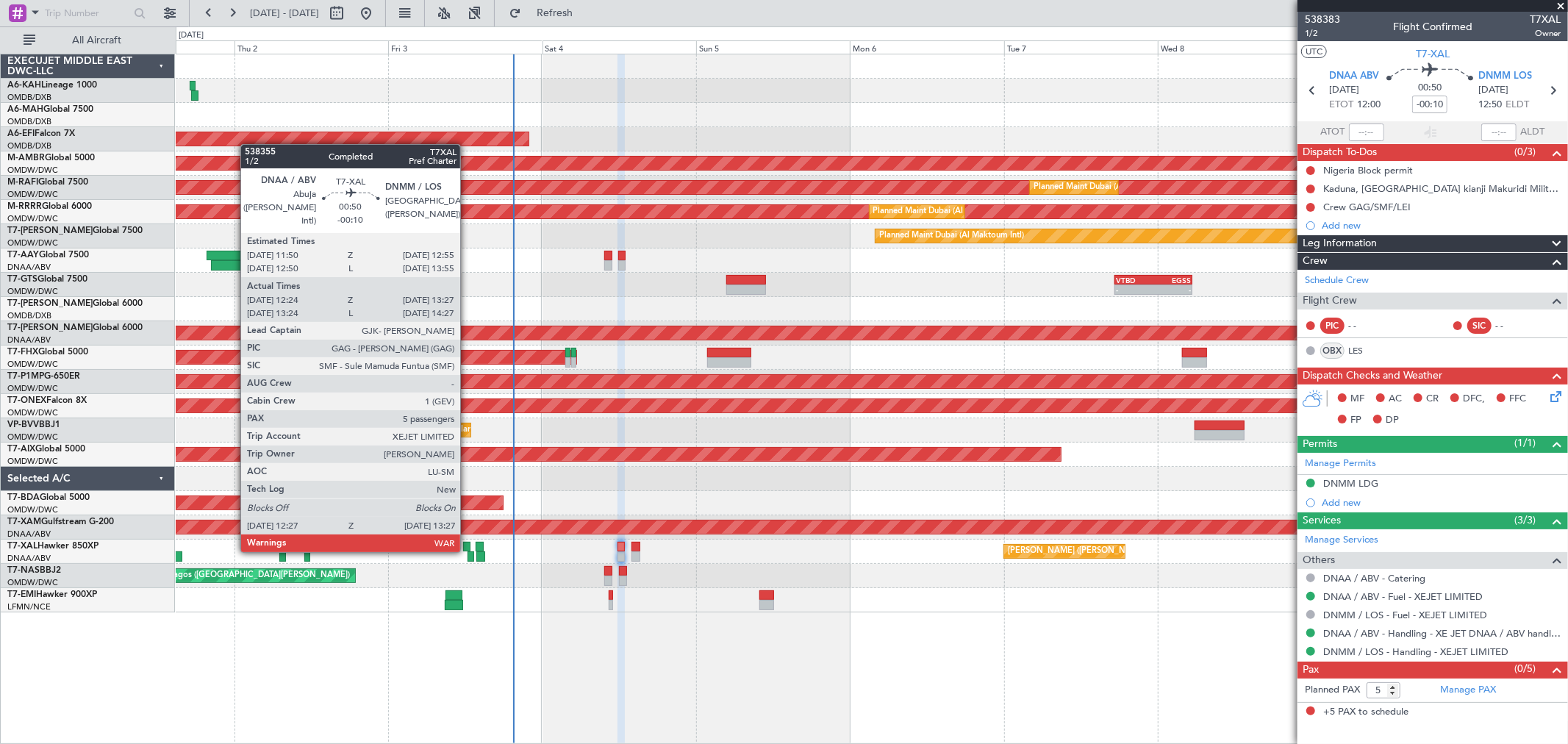
click at [468, 549] on div at bounding box center [467, 547] width 8 height 11
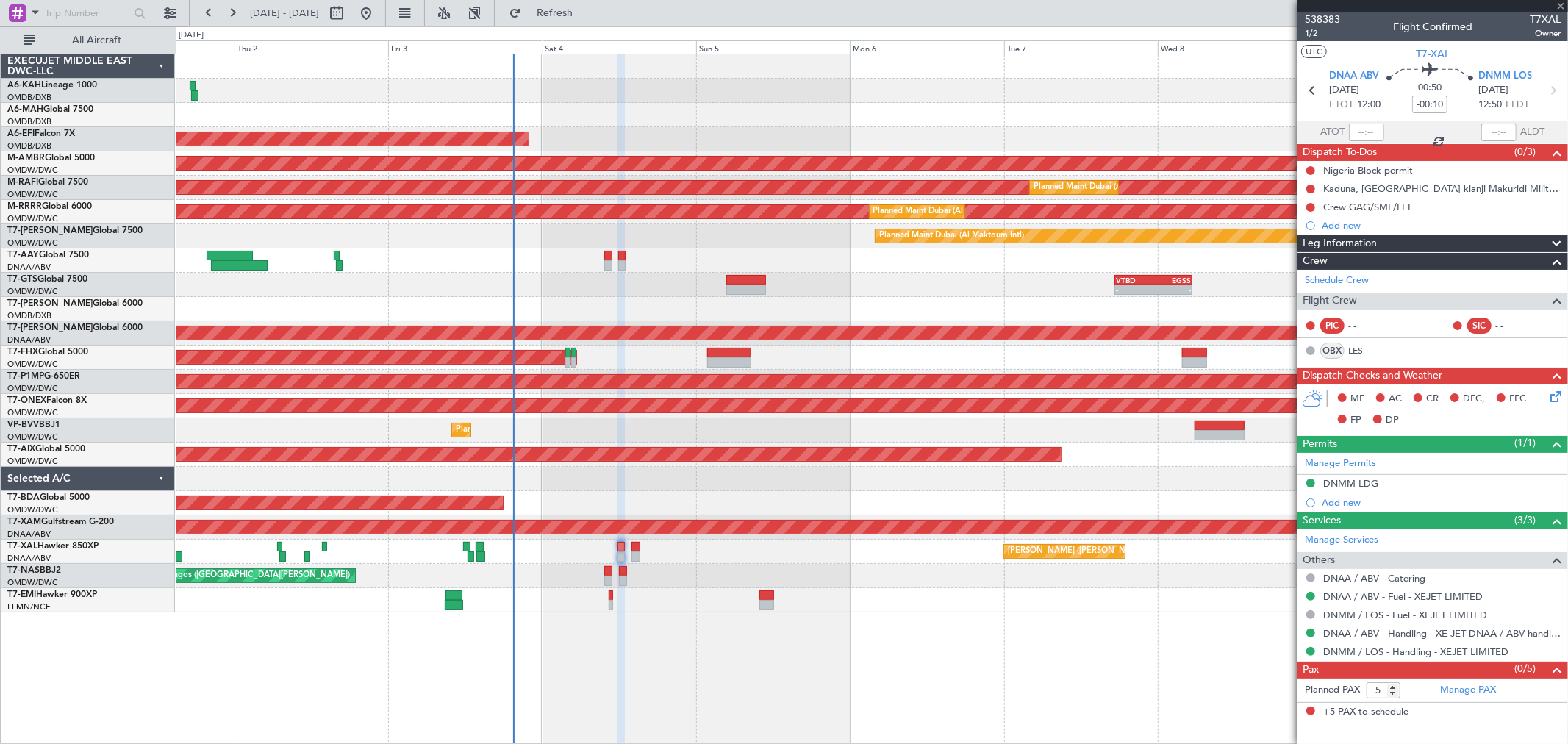
type input "12:34"
type input "13:22"
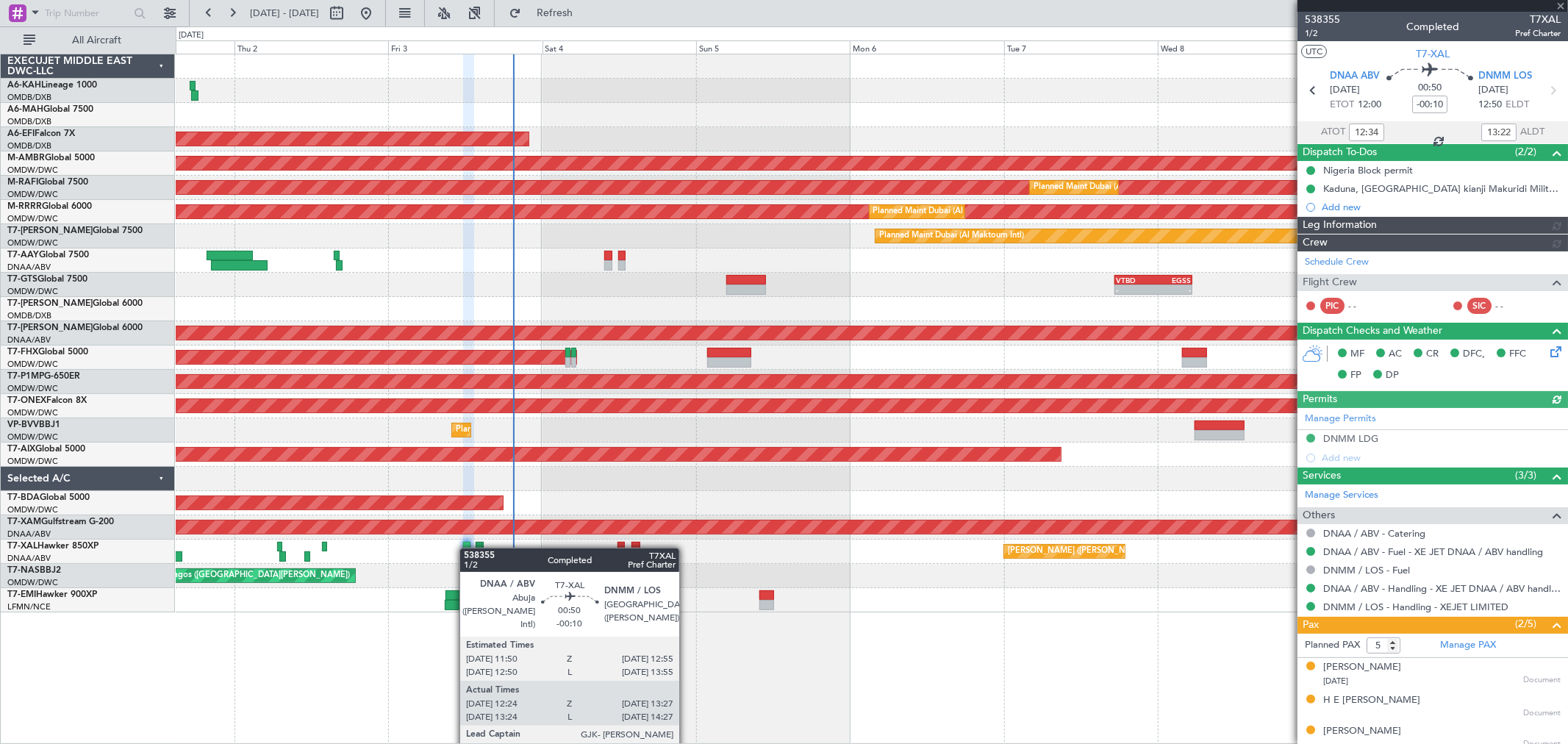
type input "[PERSON_NAME] (ANI)"
type input "7448"
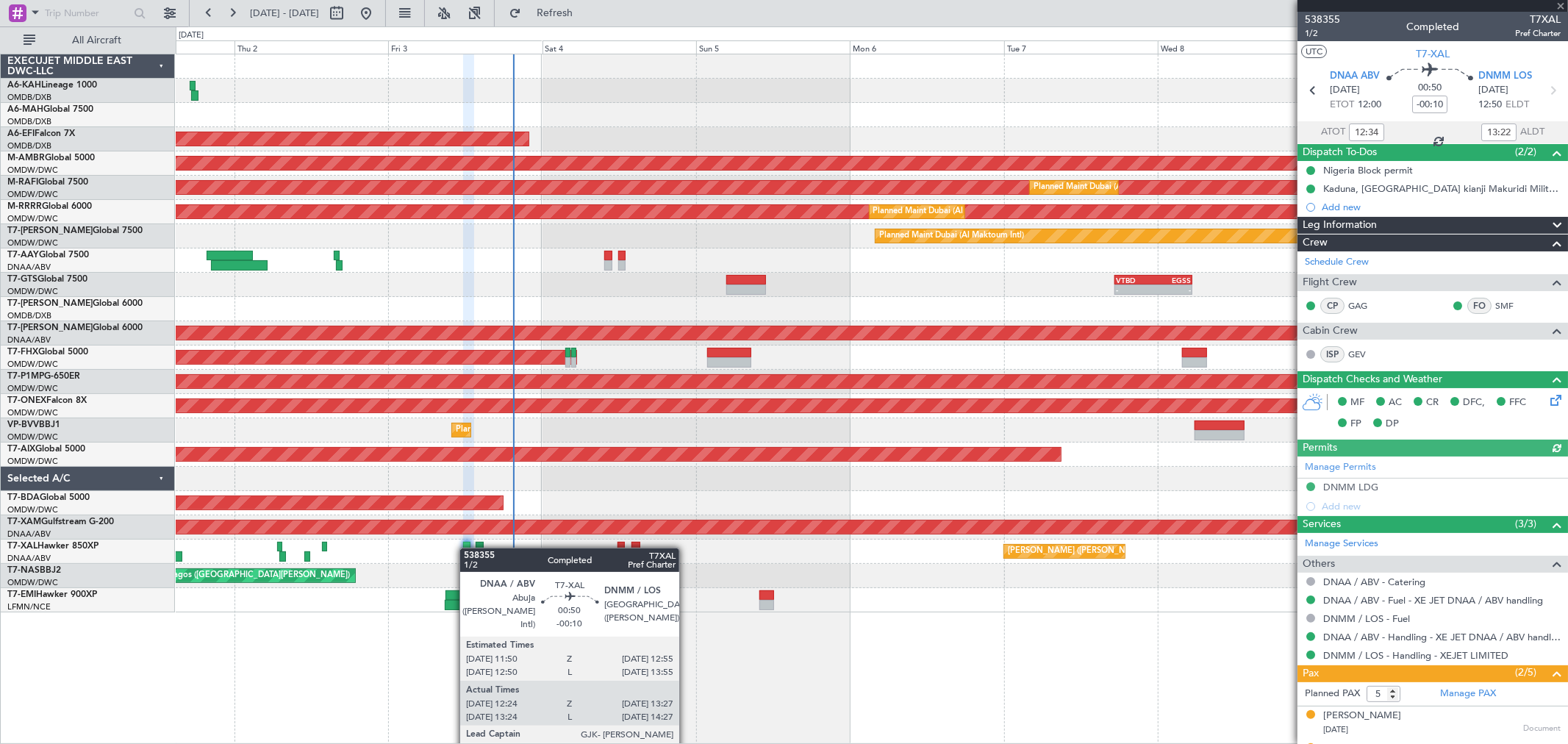
click at [468, 549] on div at bounding box center [467, 547] width 8 height 11
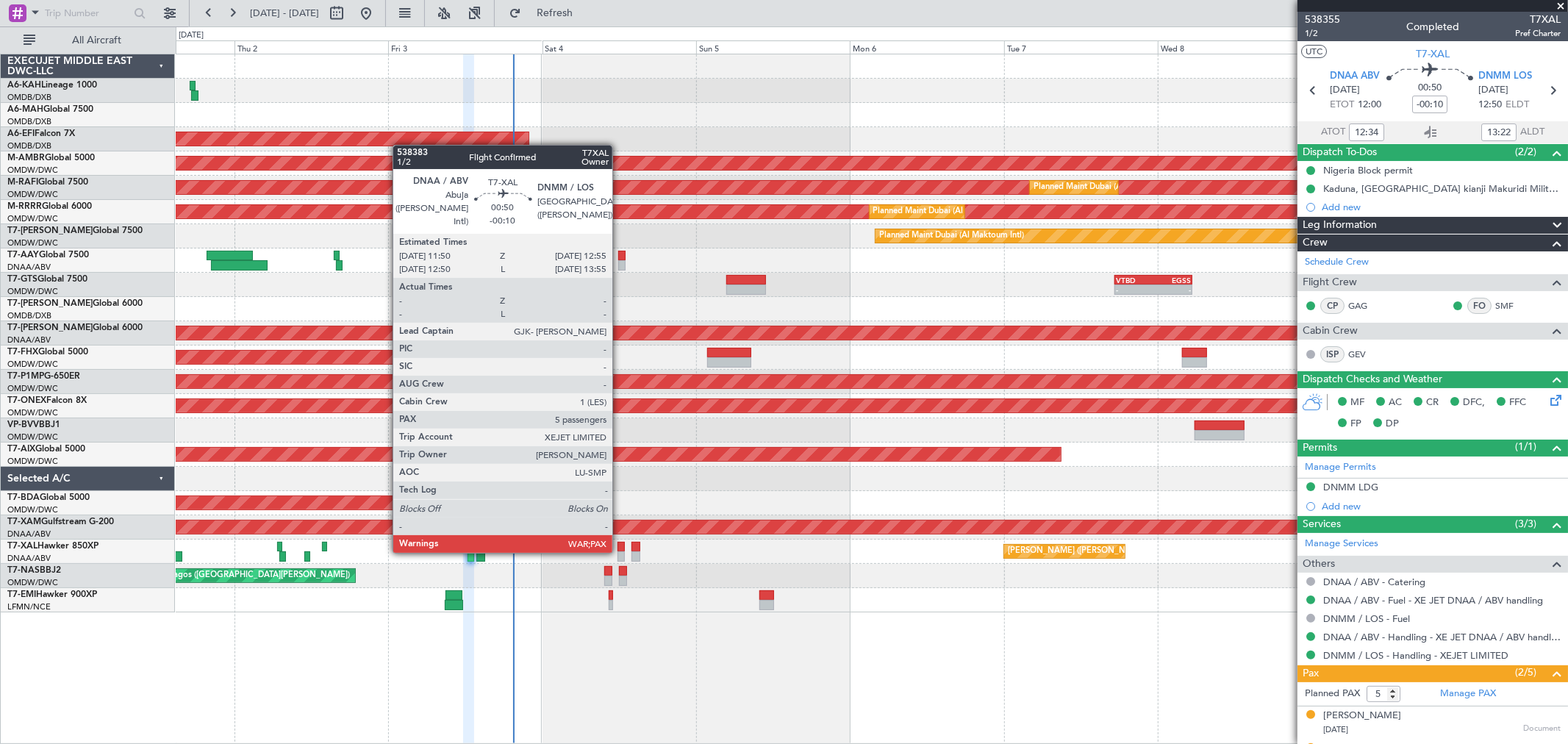
click at [621, 551] on div at bounding box center [621, 556] width 8 height 11
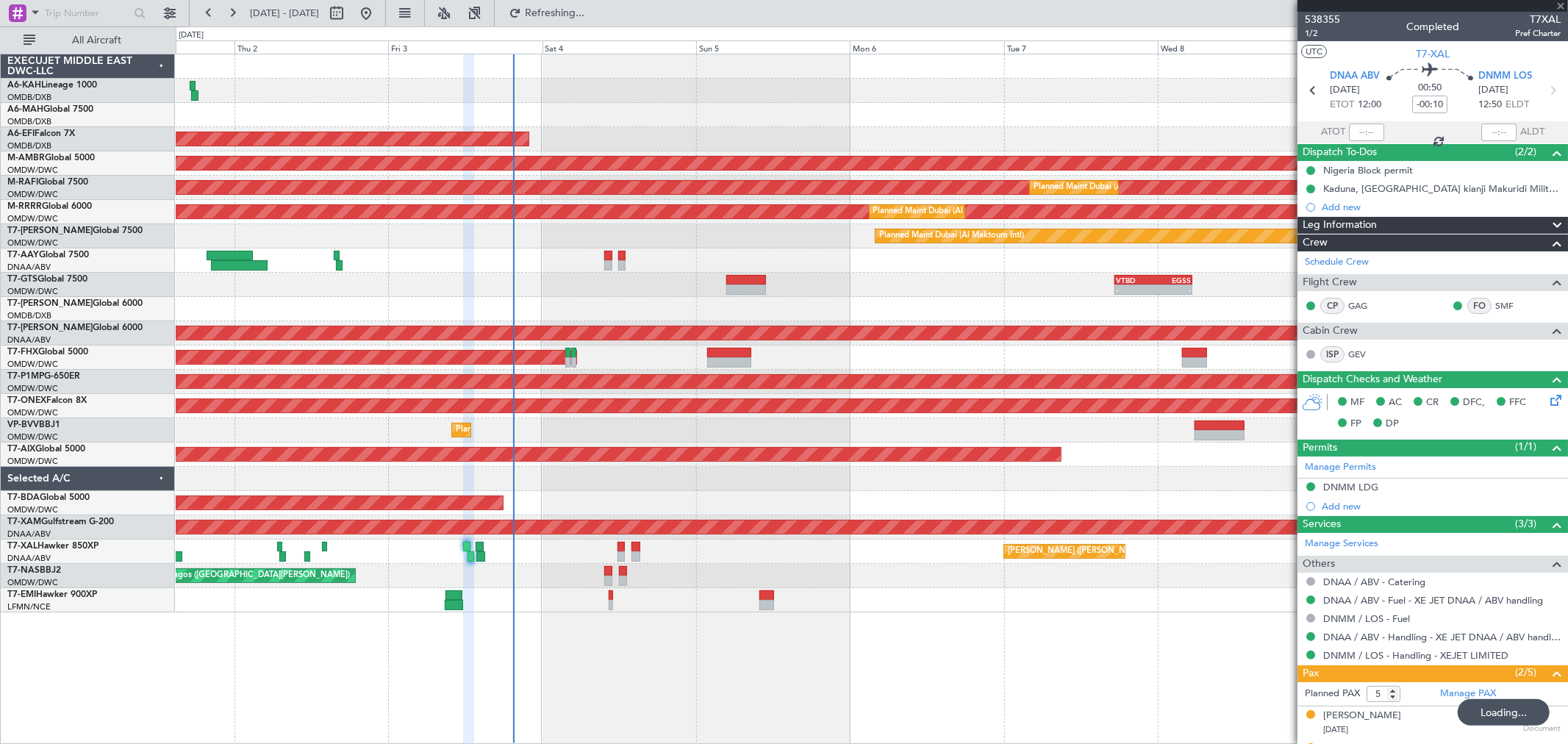
type input "12:34"
type input "13:22"
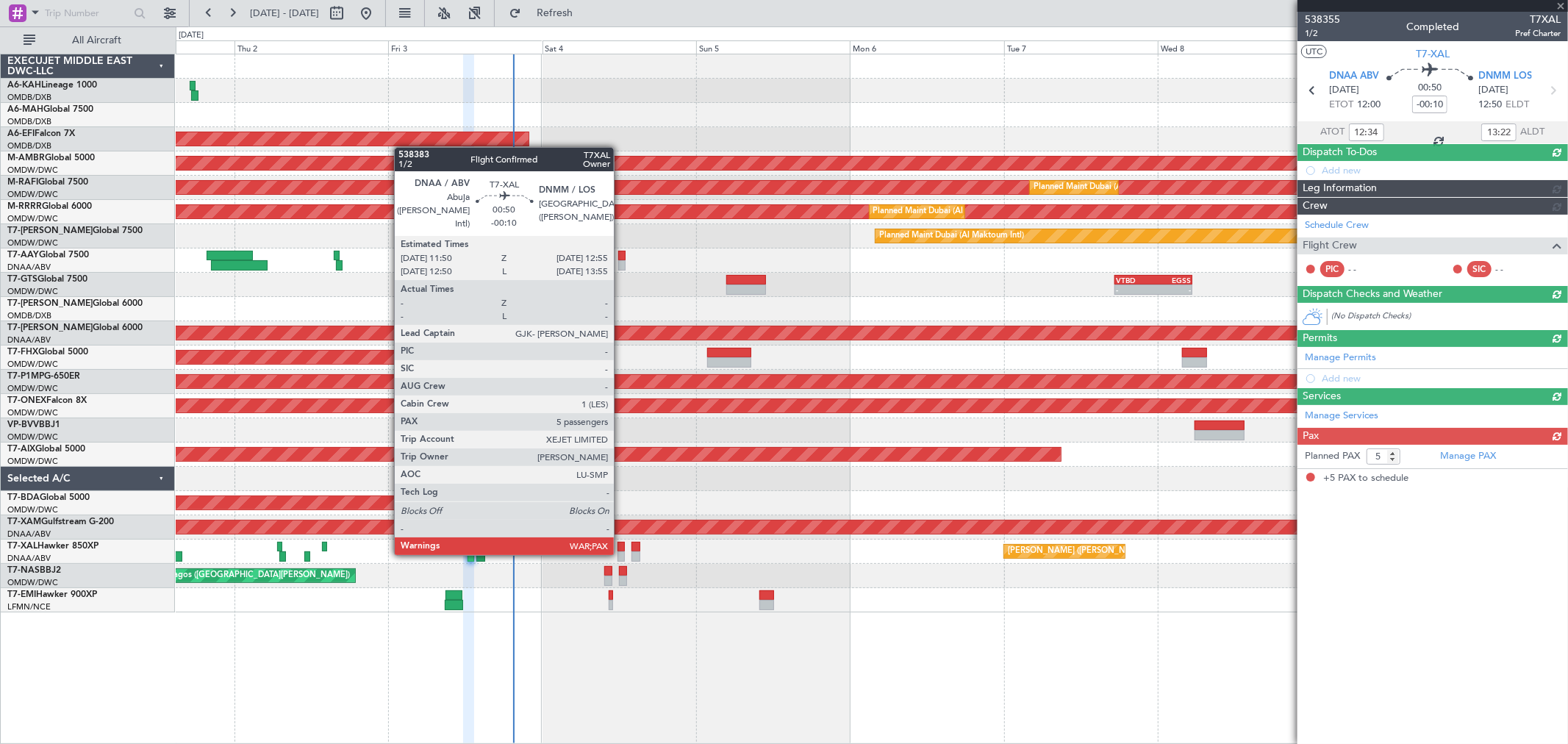
type input "[PERSON_NAME] (ANI)"
type input "7448"
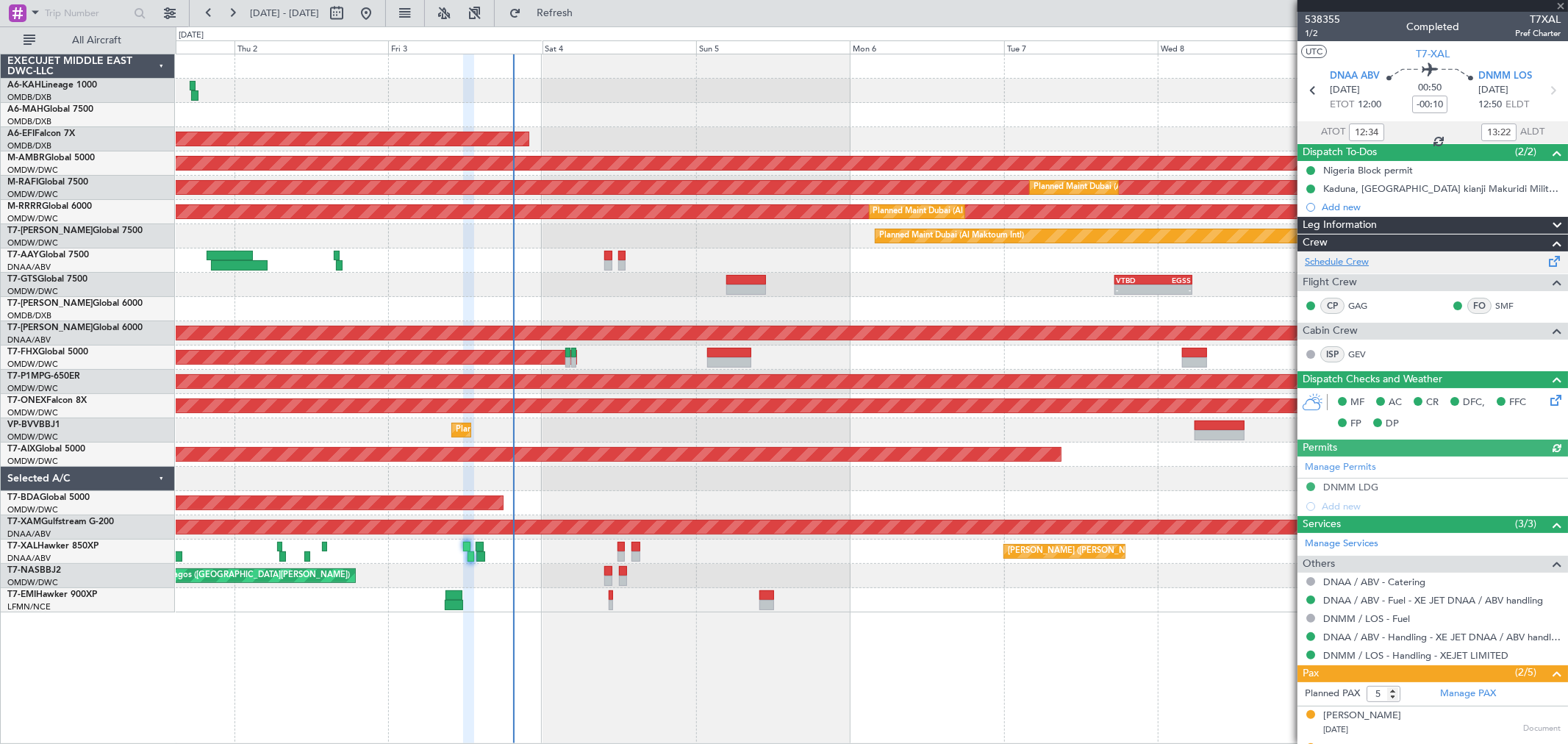
click at [1343, 258] on link "Schedule Crew" at bounding box center [1336, 262] width 64 height 15
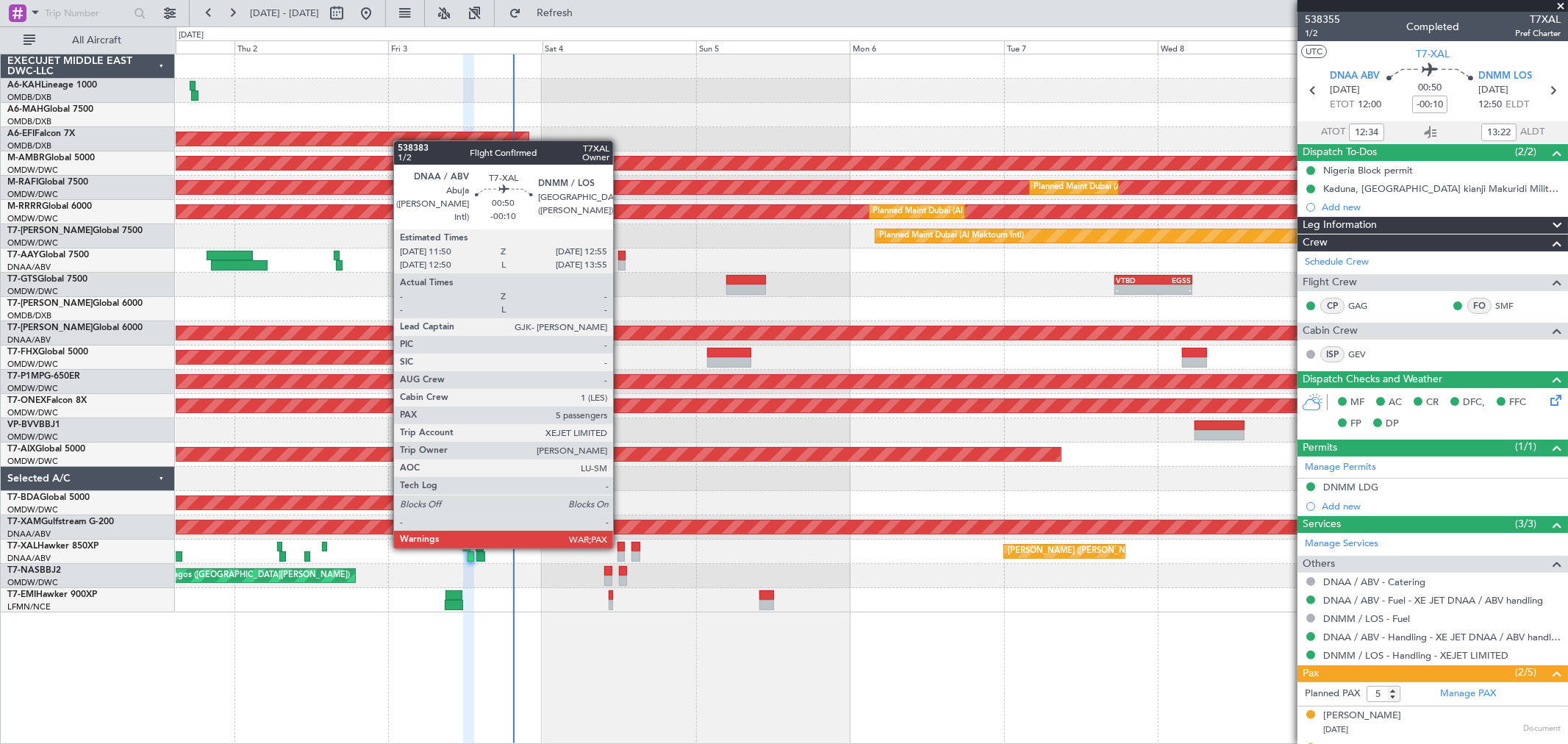
click at [620, 546] on div at bounding box center [621, 547] width 8 height 11
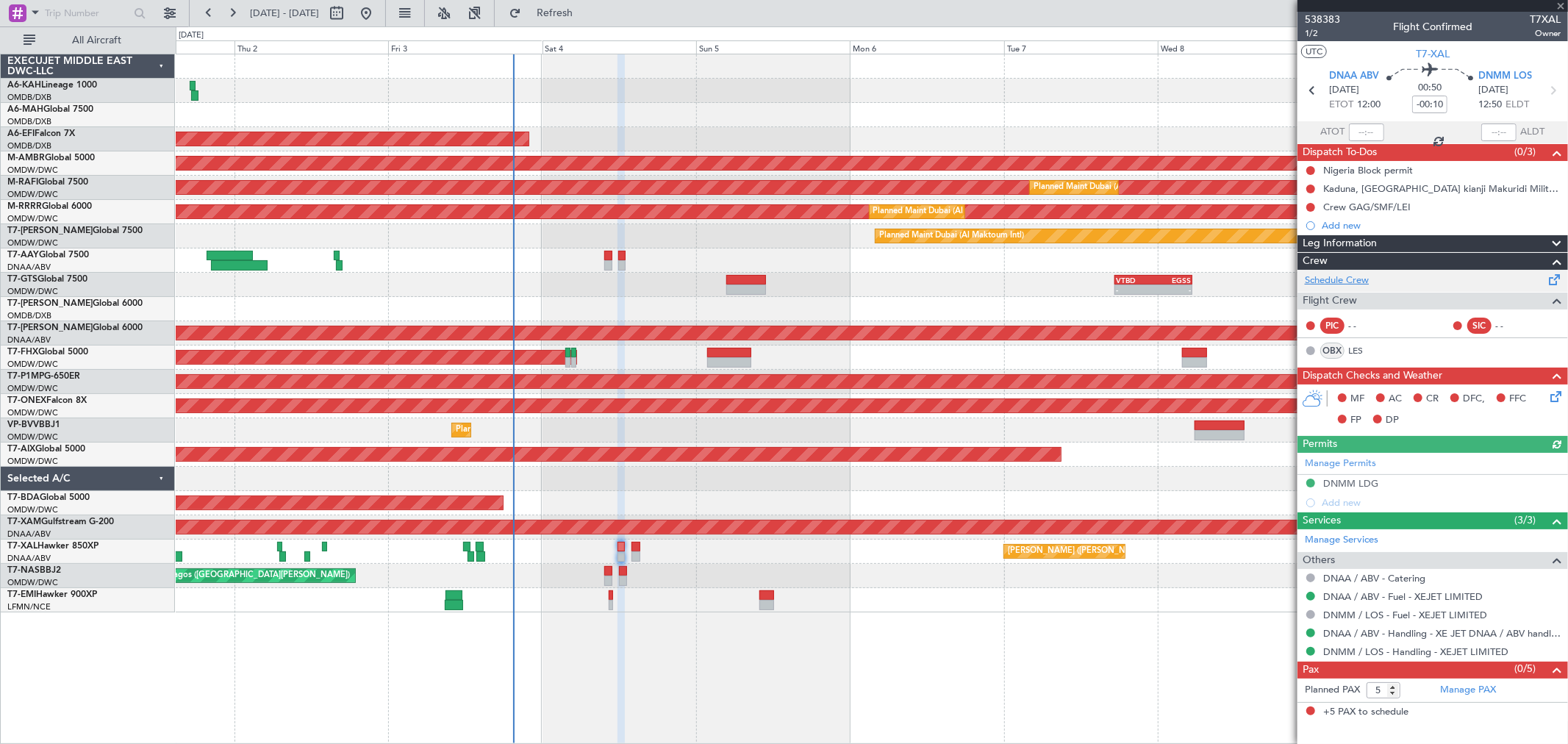
click at [1349, 280] on link "Schedule Crew" at bounding box center [1336, 281] width 64 height 15
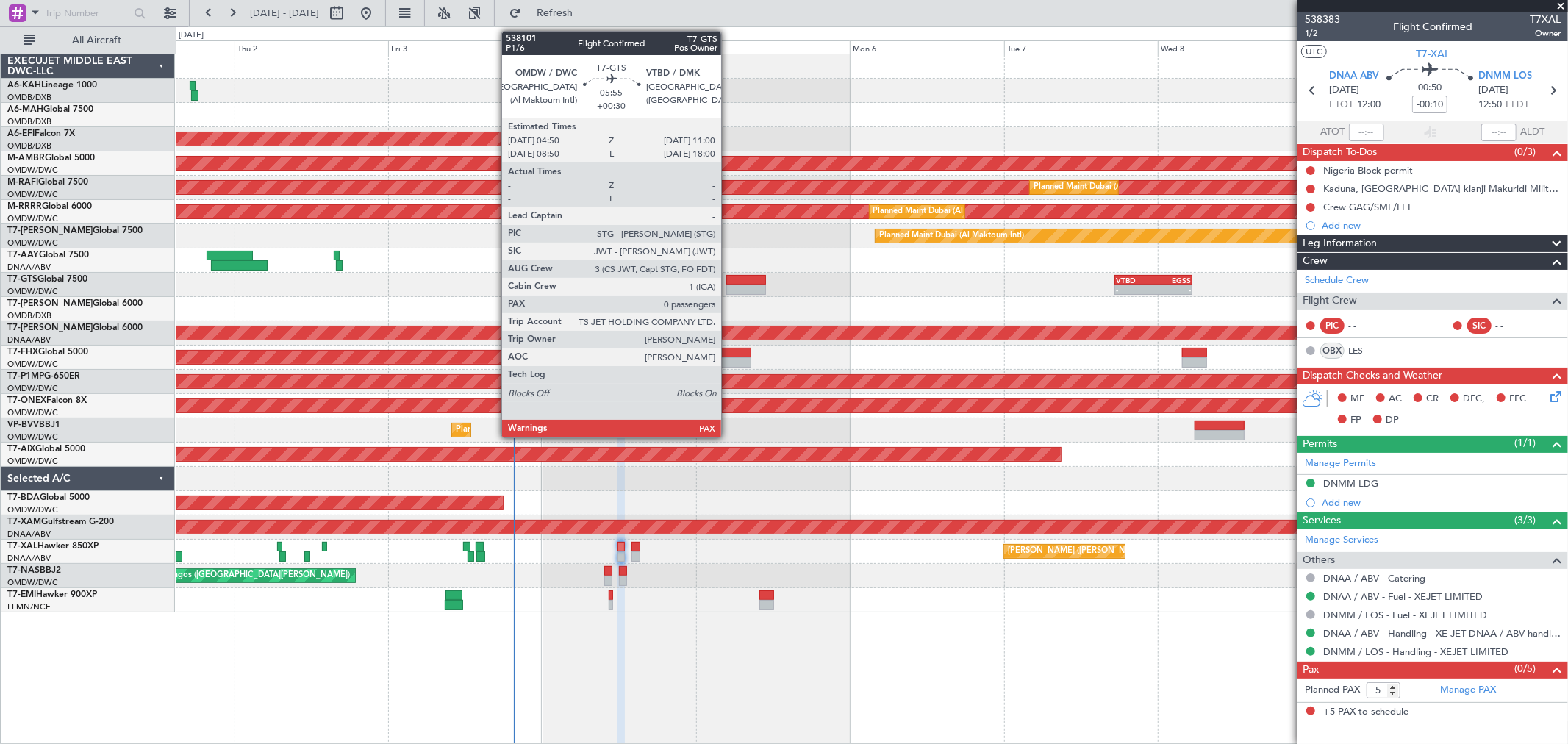
click at [728, 283] on div at bounding box center [746, 280] width 40 height 11
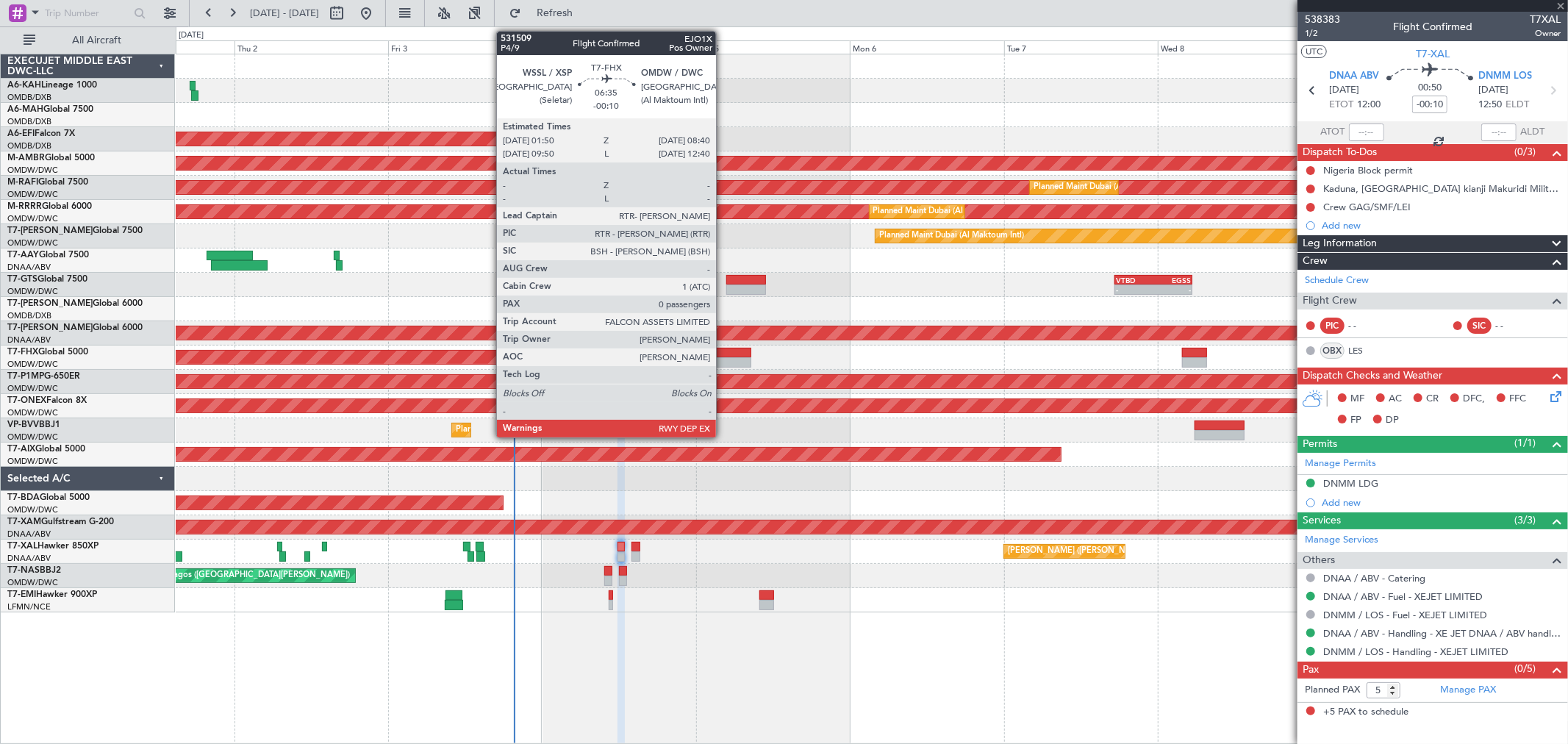
click at [723, 357] on div at bounding box center [729, 362] width 44 height 11
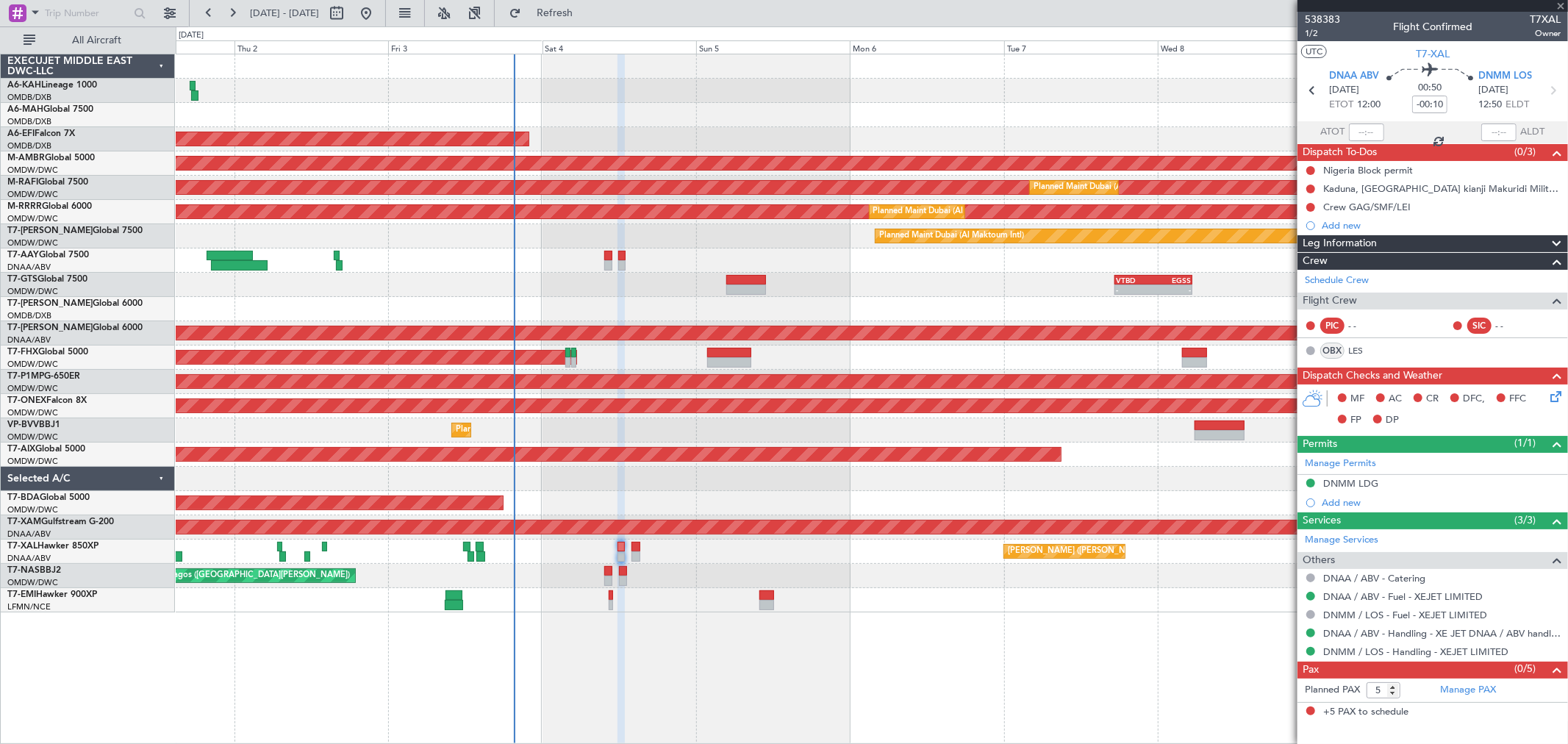
type input "0"
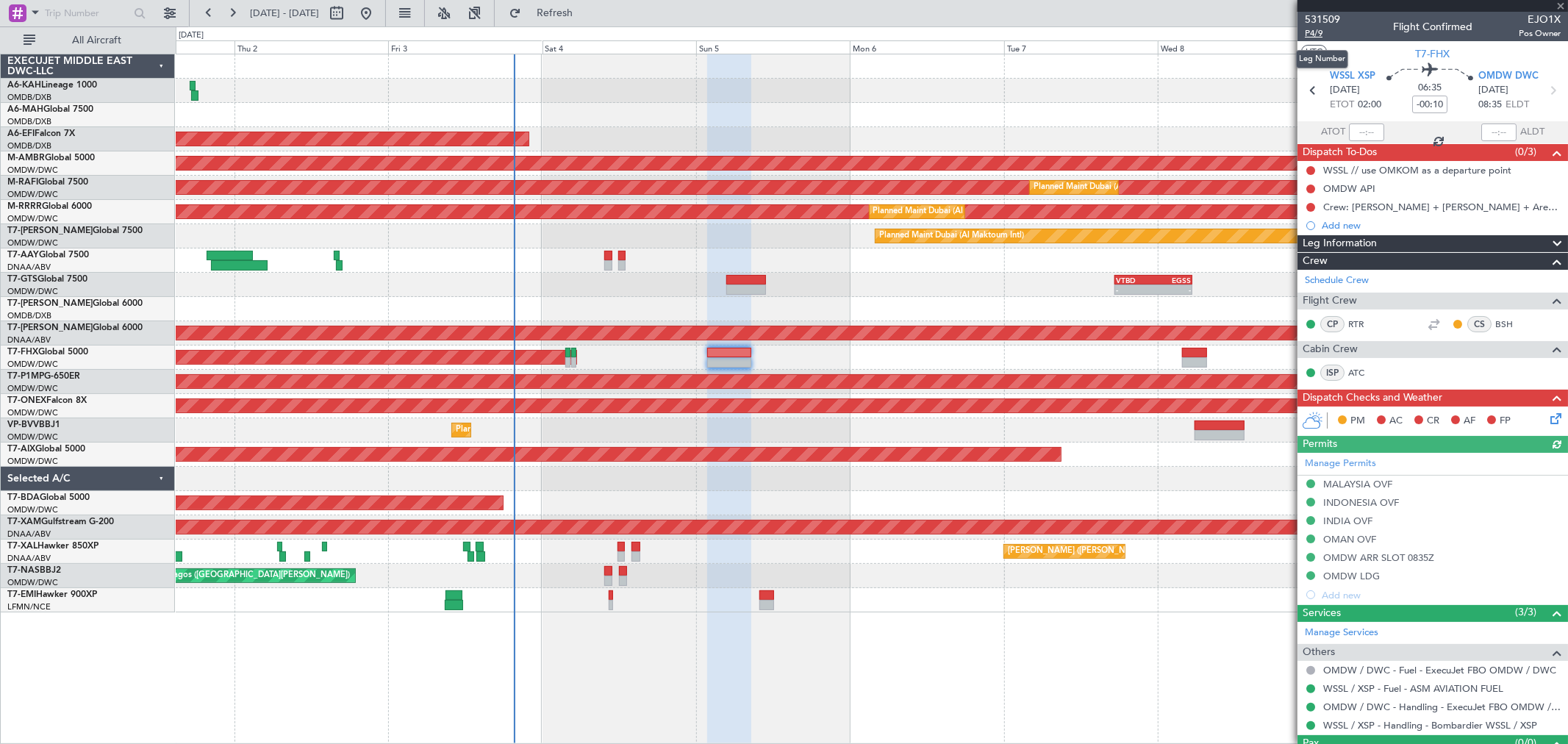
click at [1319, 37] on span "P4/9" at bounding box center [1322, 33] width 35 height 13
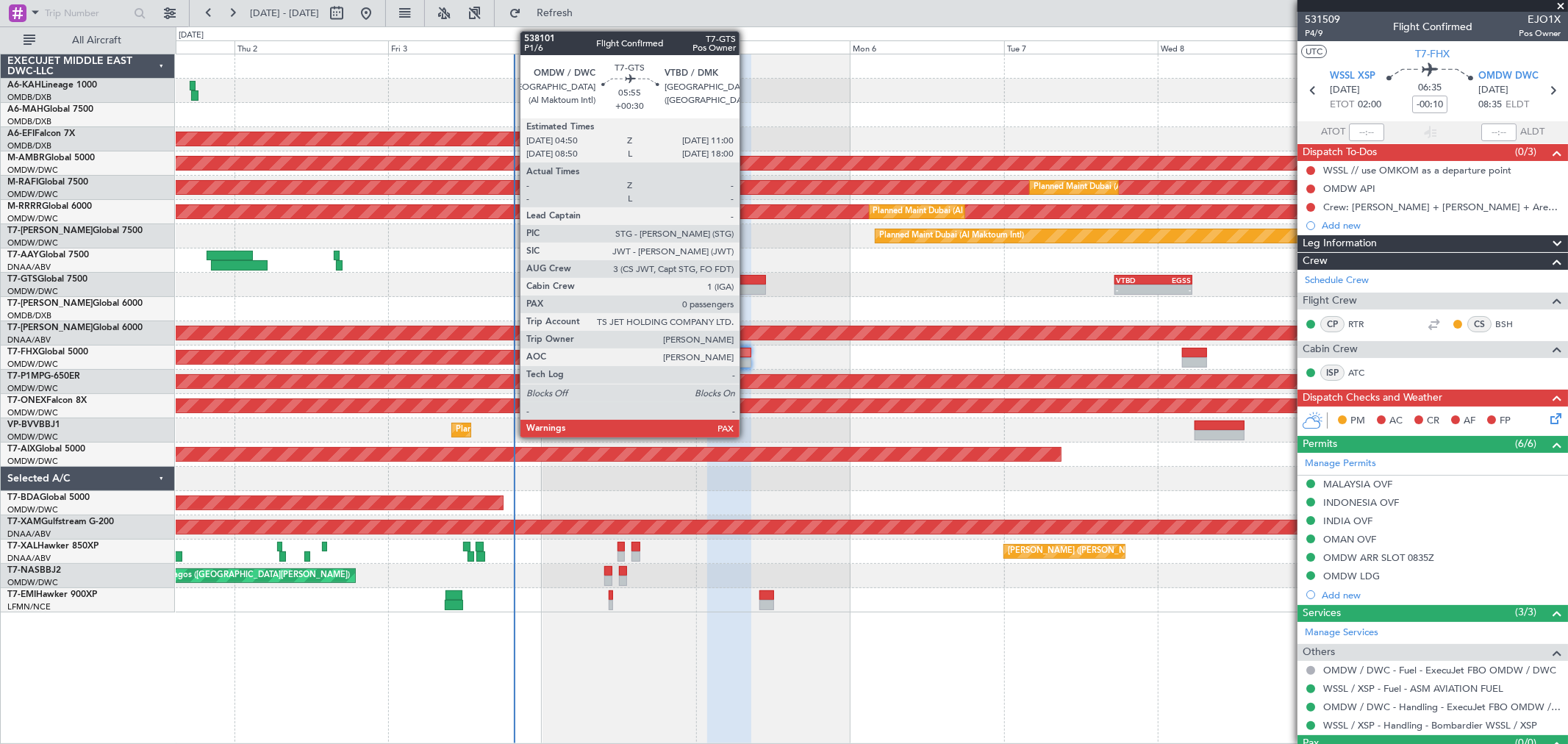
click at [747, 285] on div at bounding box center [746, 289] width 40 height 11
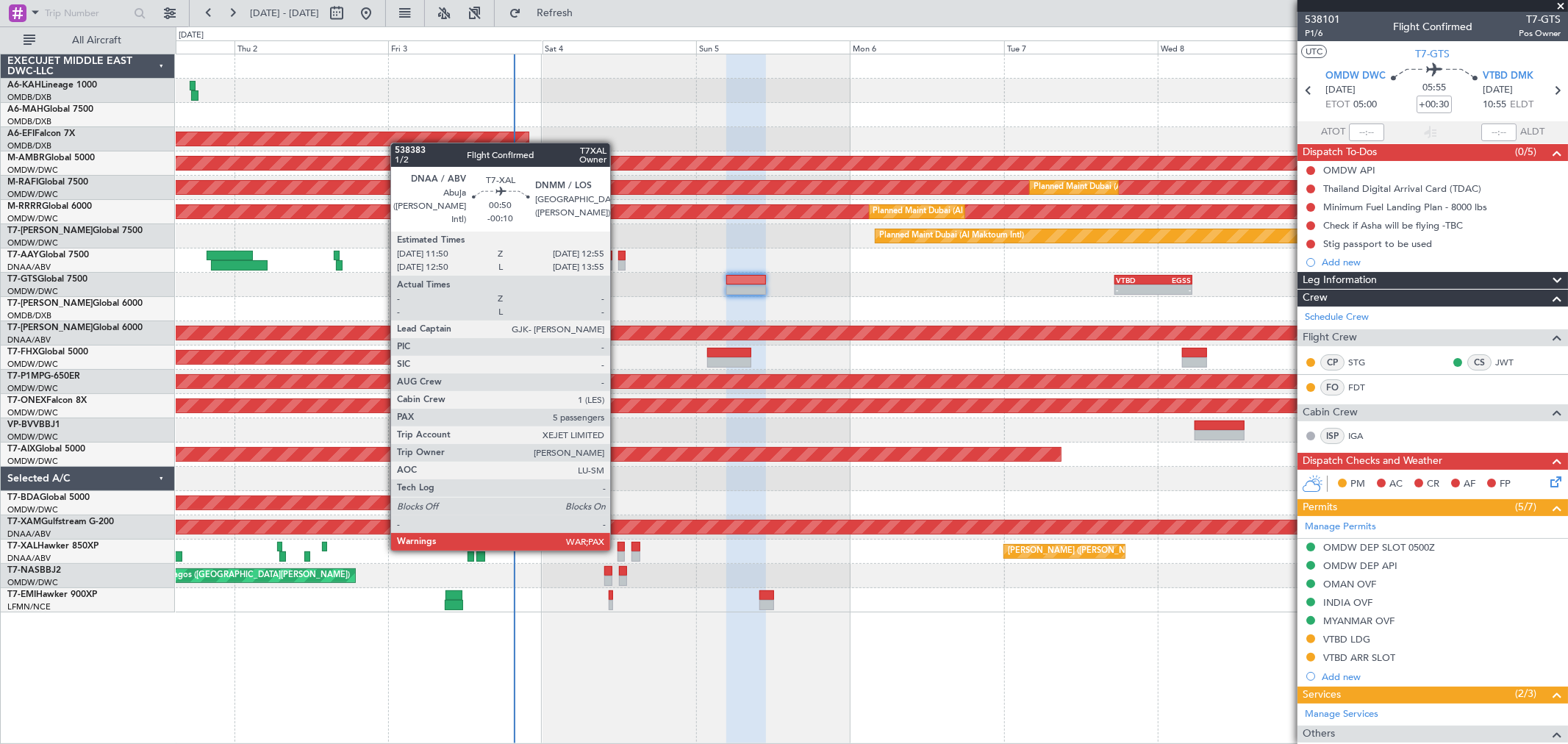
click at [617, 548] on div at bounding box center [621, 547] width 8 height 11
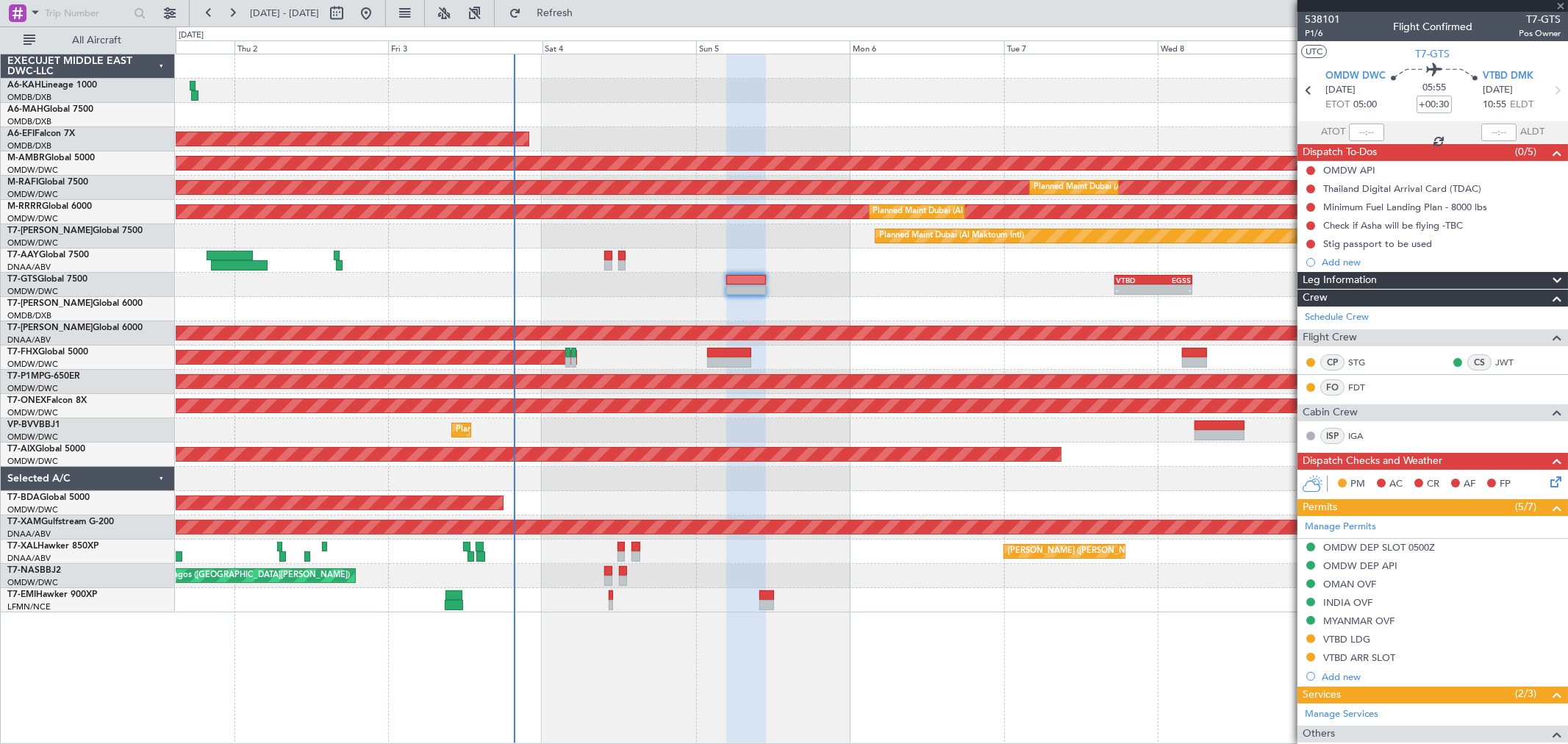
type input "-00:10"
type input "5"
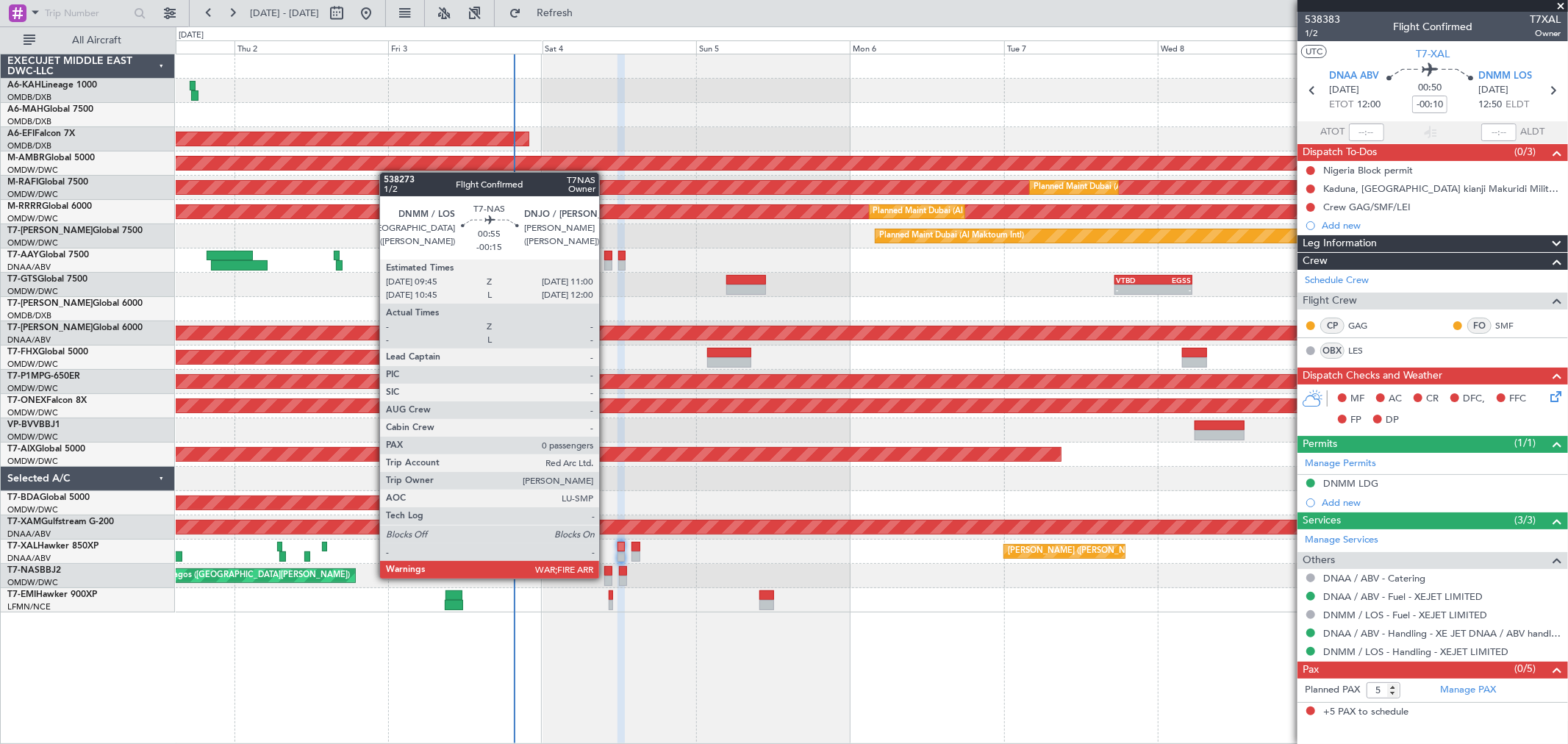
click at [607, 577] on div at bounding box center [608, 581] width 8 height 11
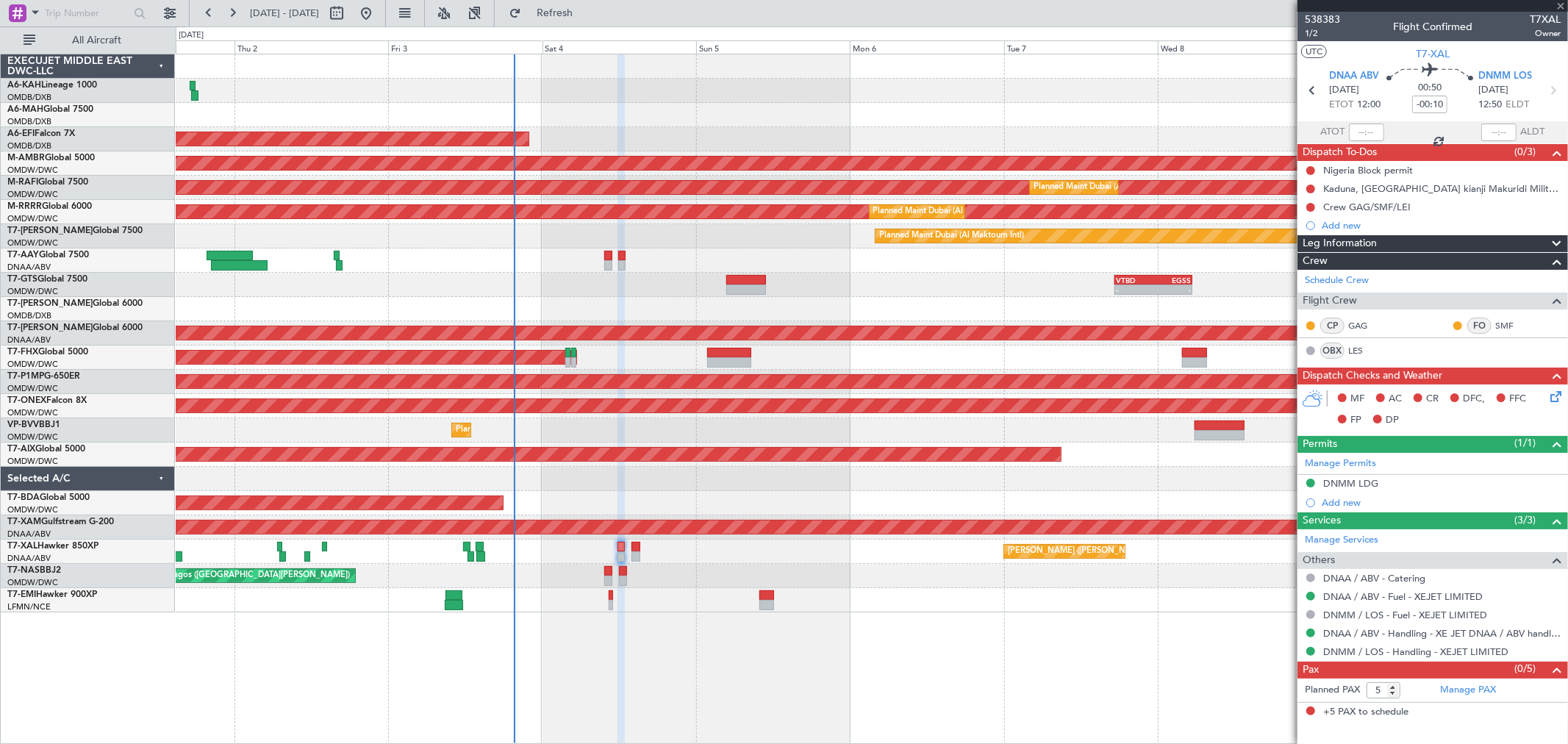
type input "-00:15"
type input "0"
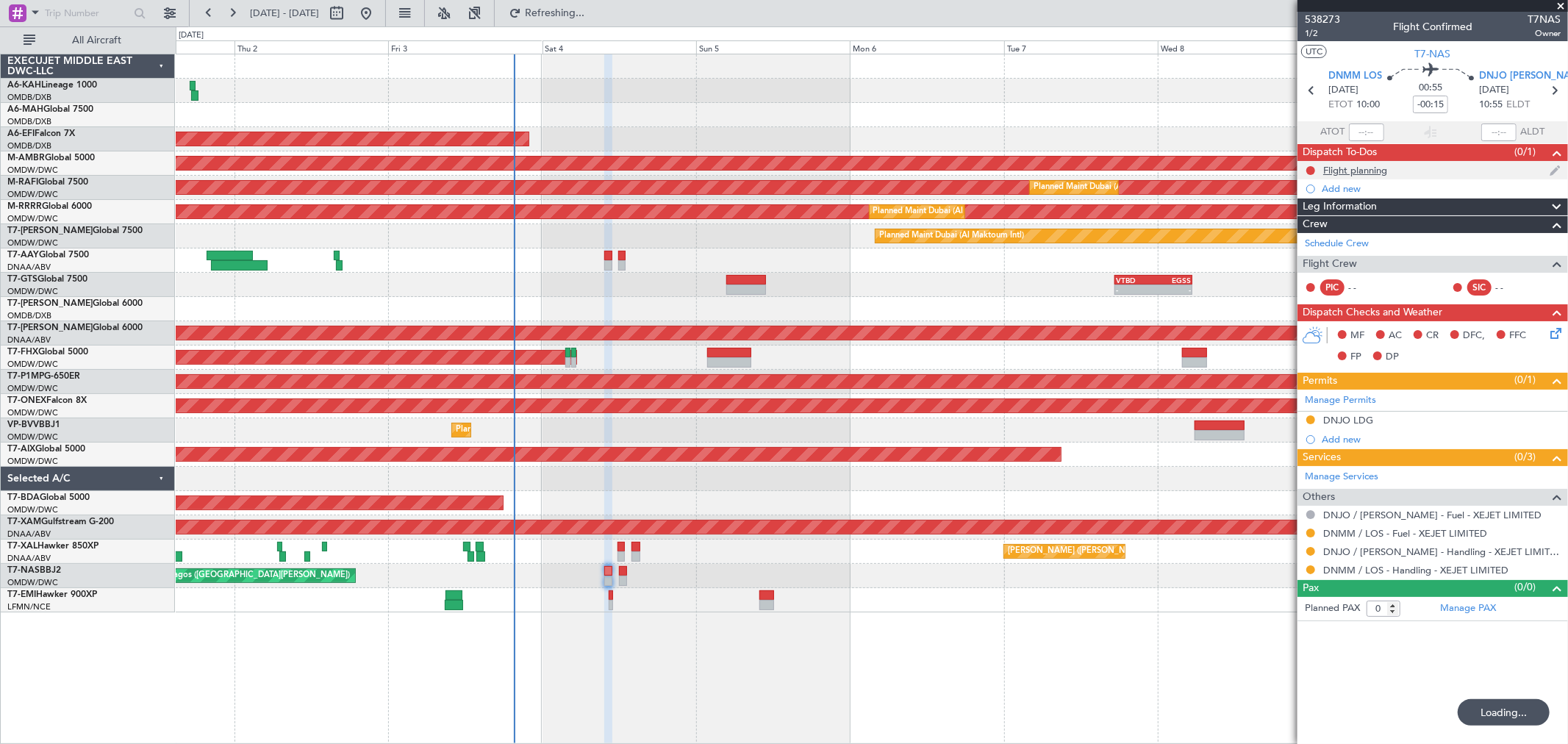
click at [1360, 166] on div "Flight planning" at bounding box center [1355, 170] width 64 height 13
click at [1378, 171] on div "Flight planning" at bounding box center [1355, 170] width 64 height 13
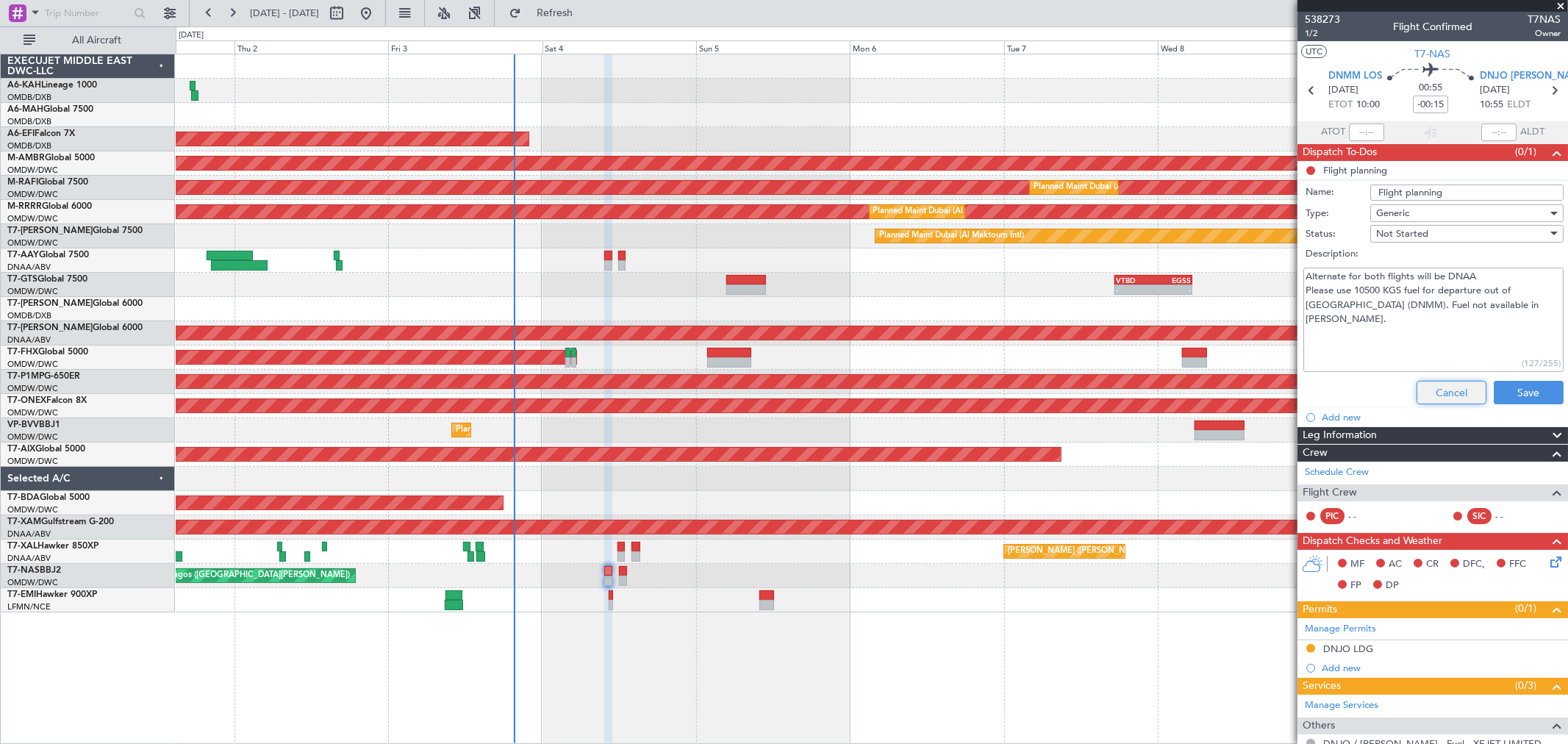
click at [1456, 402] on button "Cancel" at bounding box center [1451, 392] width 70 height 23
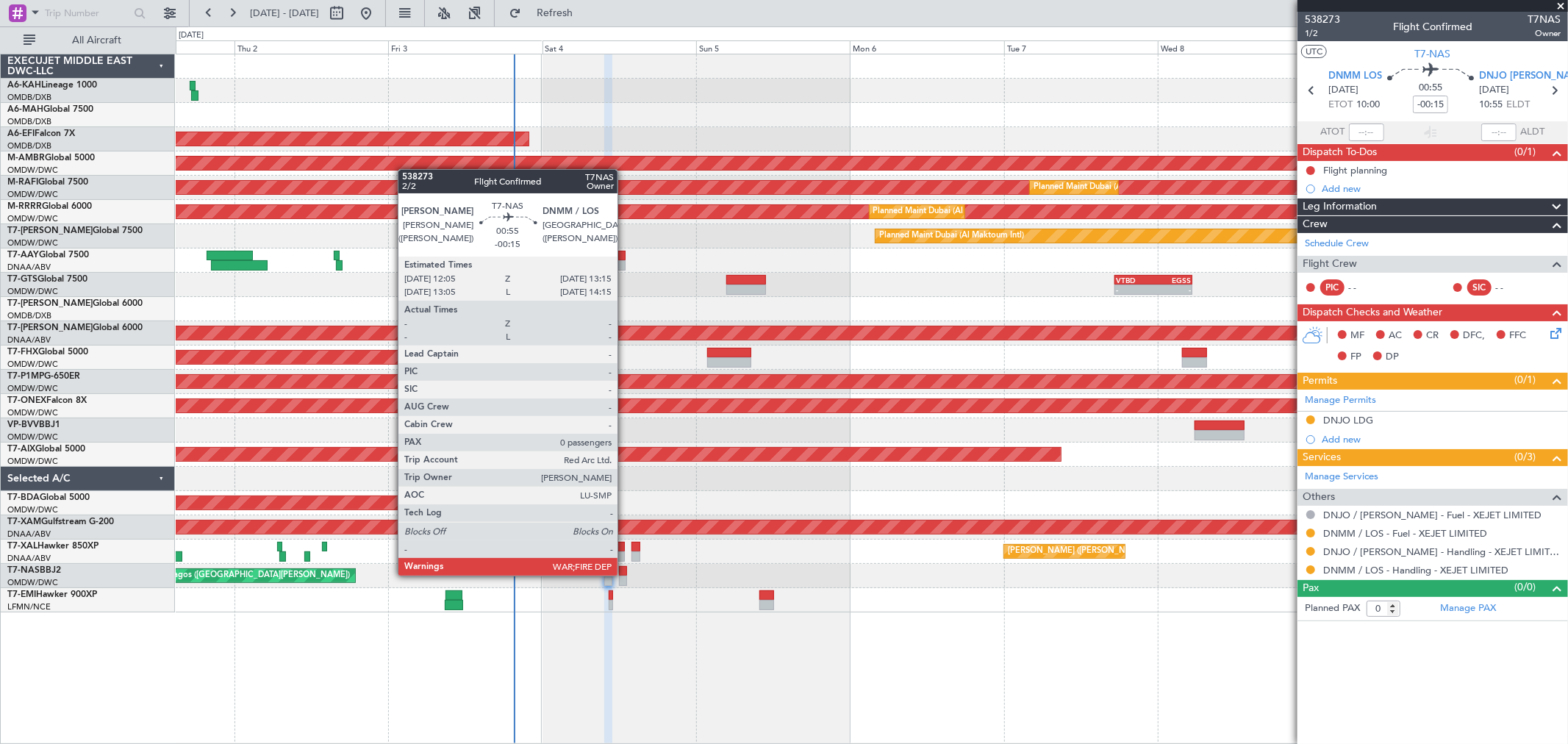
click at [625, 574] on div at bounding box center [622, 571] width 8 height 11
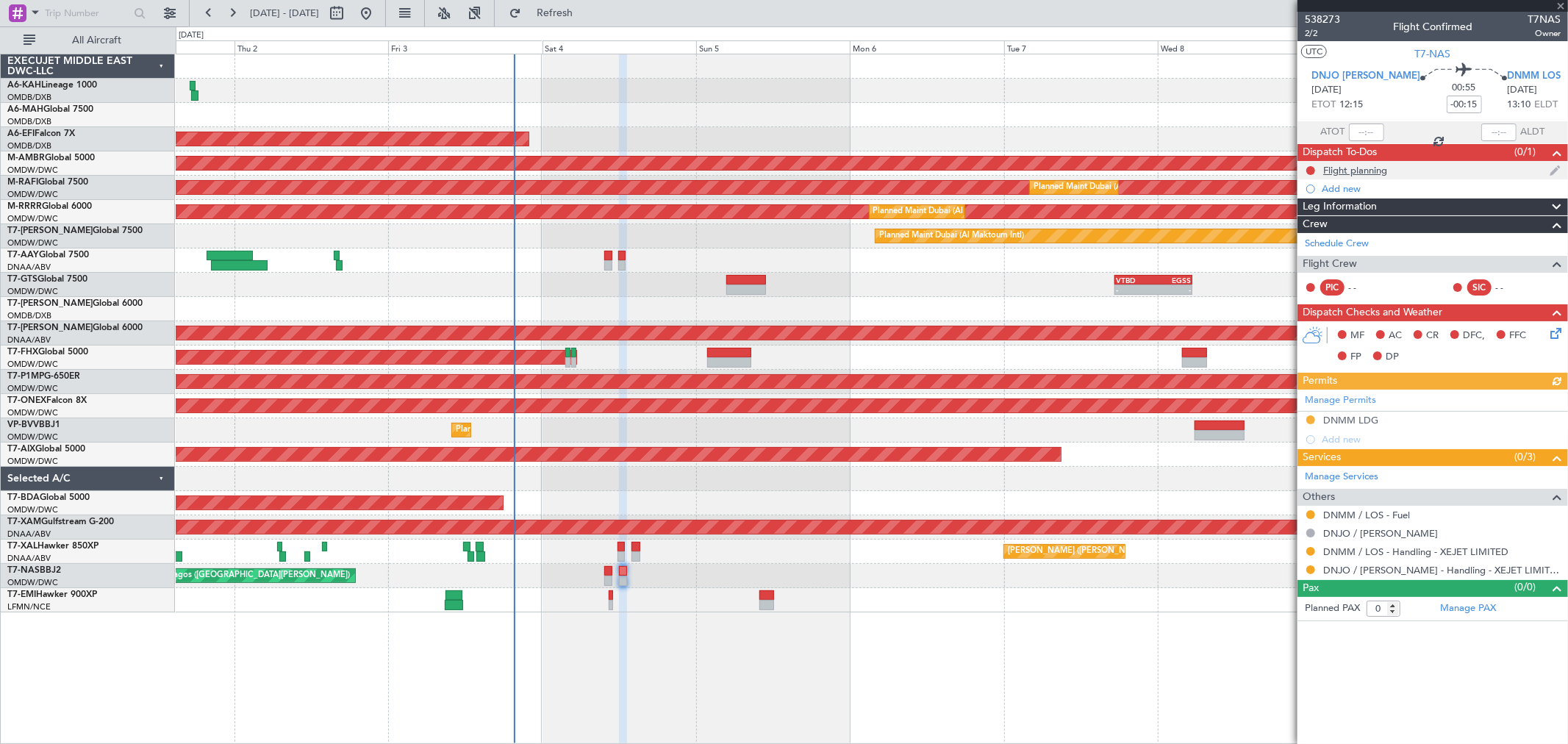
click at [1373, 165] on div "Flight planning" at bounding box center [1355, 170] width 64 height 13
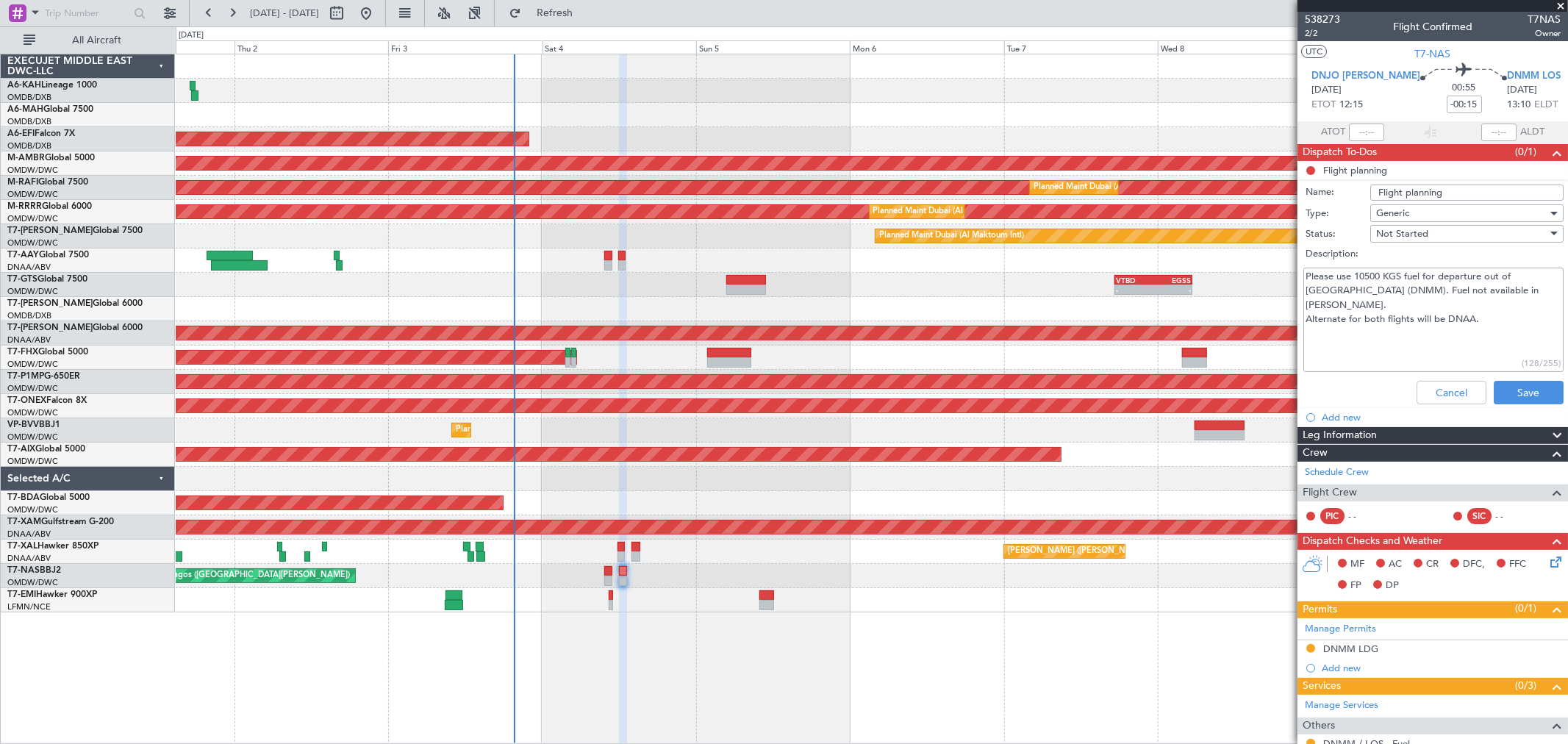
drag, startPoint x: 1467, startPoint y: 289, endPoint x: 1294, endPoint y: 259, distance: 175.6
click at [1294, 259] on fb-app "[DATE] - [DATE] Refresh Quick Links All Aircraft Planned Maint [GEOGRAPHIC_DATA…" at bounding box center [784, 377] width 1568 height 733
click at [1420, 395] on button "Cancel" at bounding box center [1451, 392] width 70 height 23
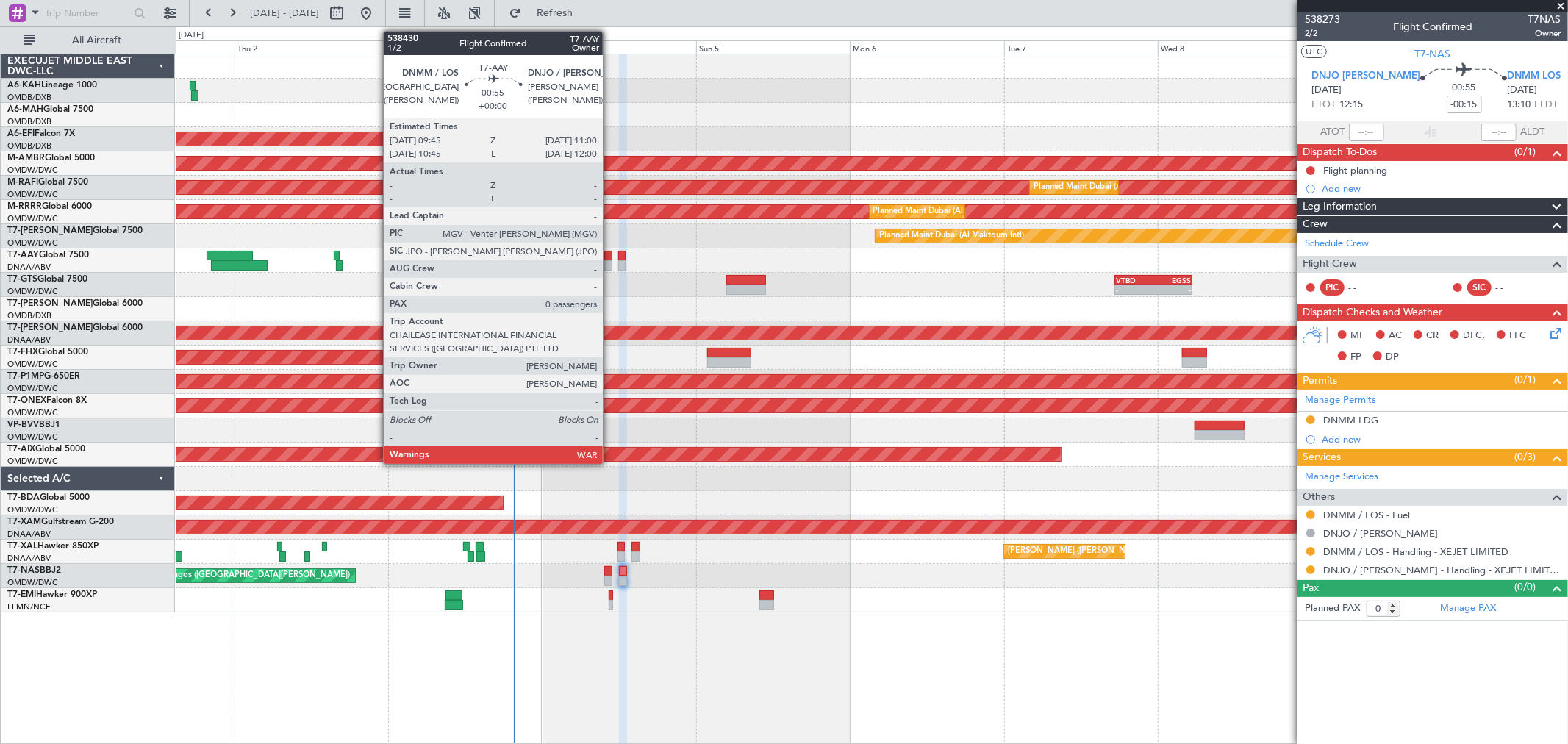
click at [610, 265] on div at bounding box center [608, 265] width 8 height 11
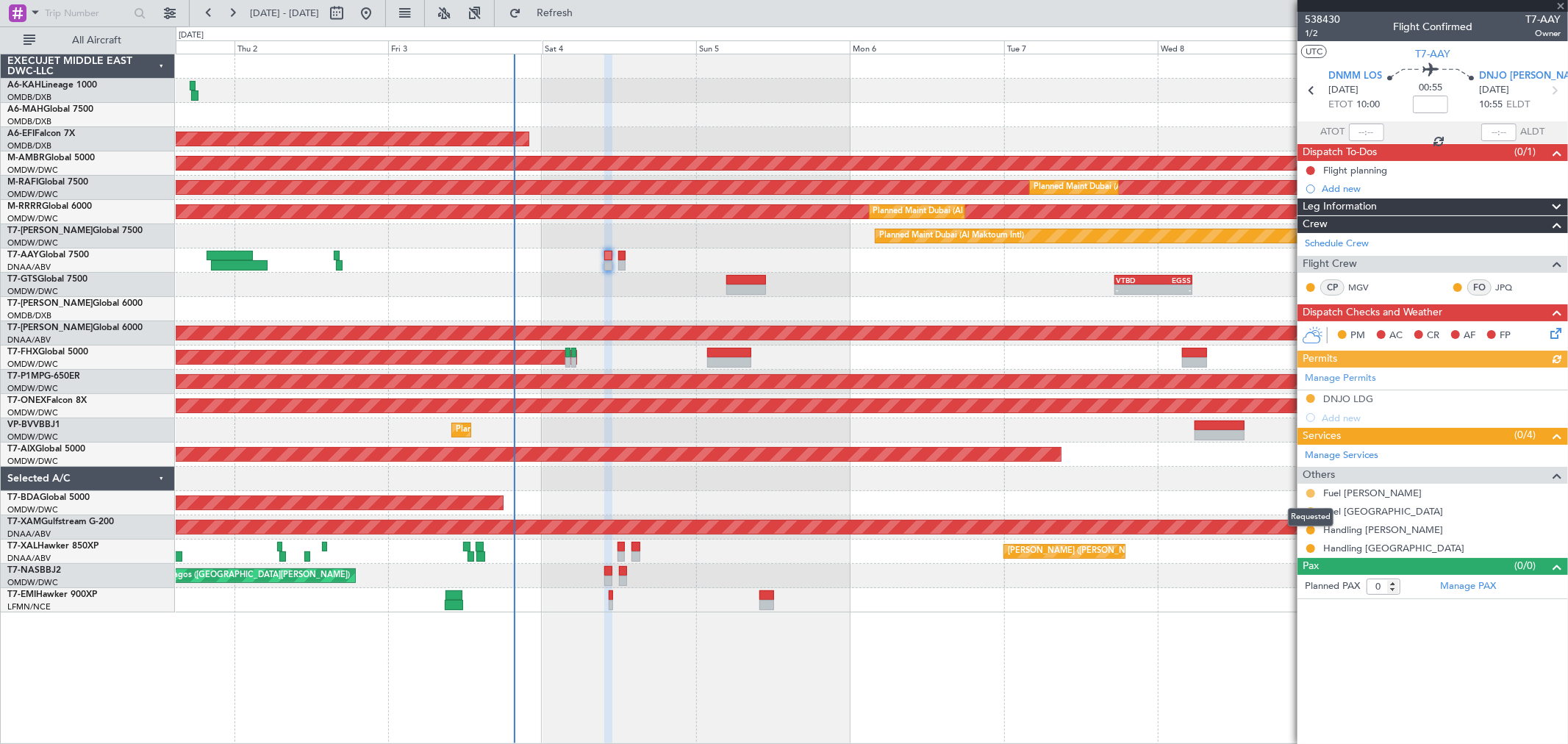
click at [1313, 489] on button at bounding box center [1311, 493] width 9 height 9
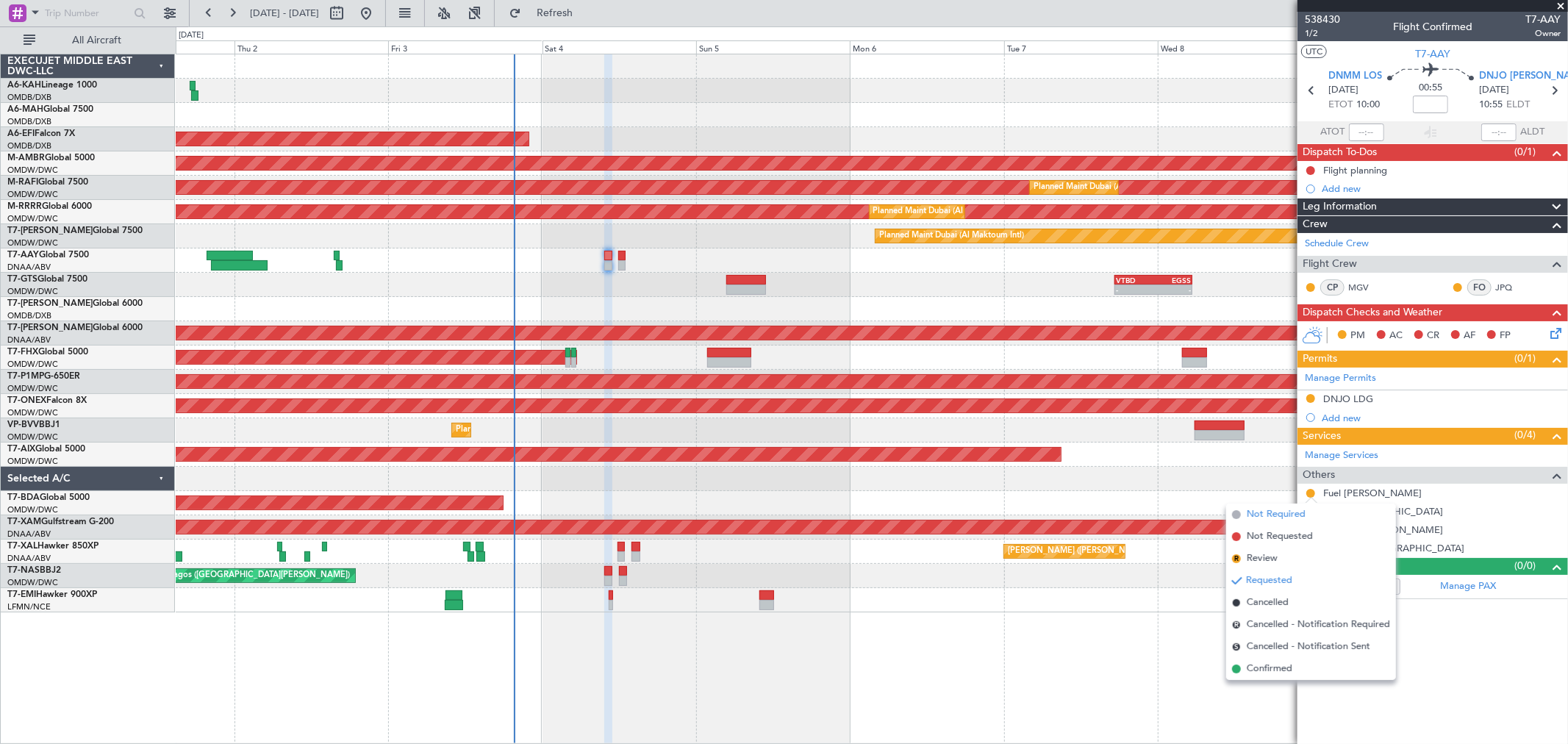
click at [1267, 517] on span "Not Required" at bounding box center [1276, 515] width 59 height 15
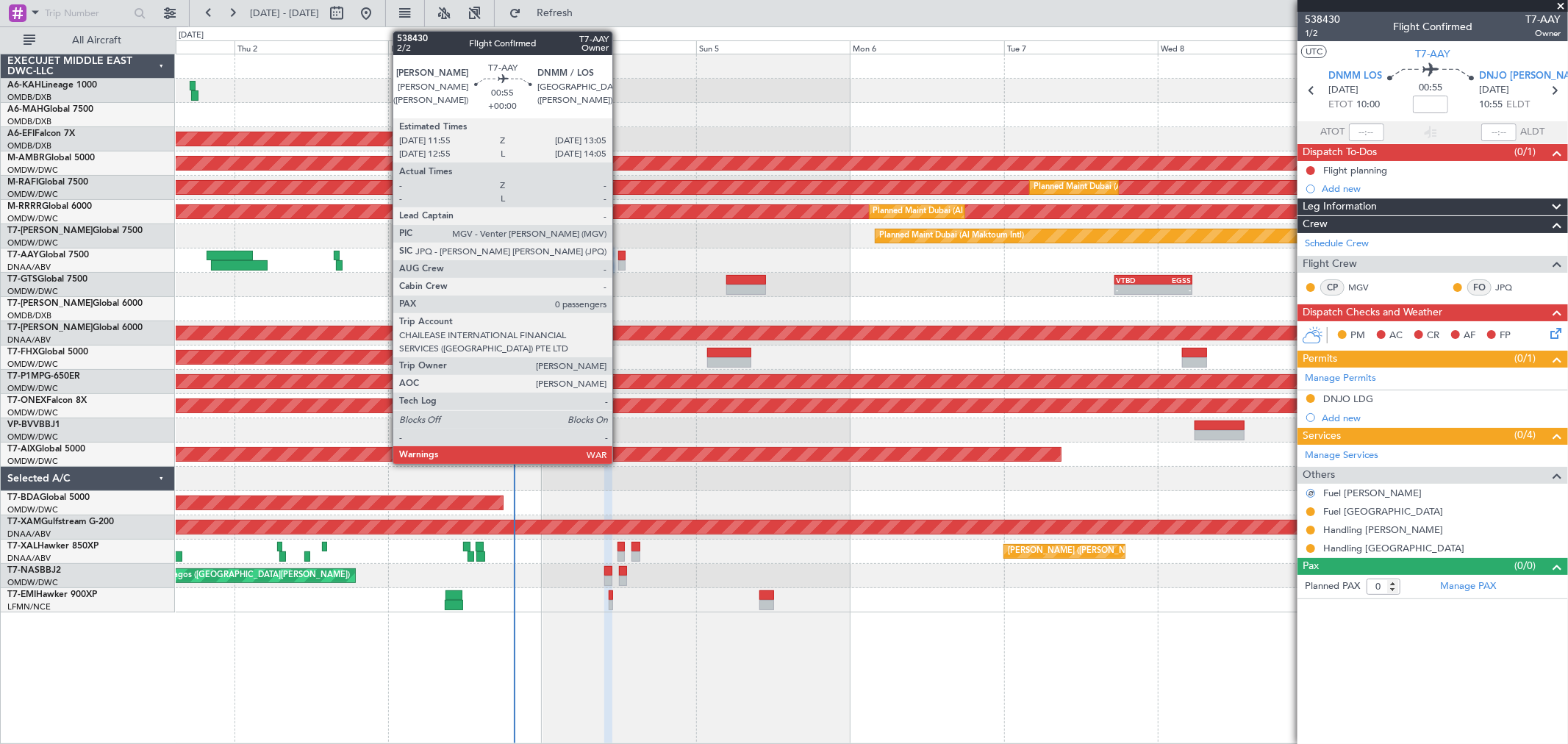
click at [619, 261] on div at bounding box center [622, 265] width 8 height 11
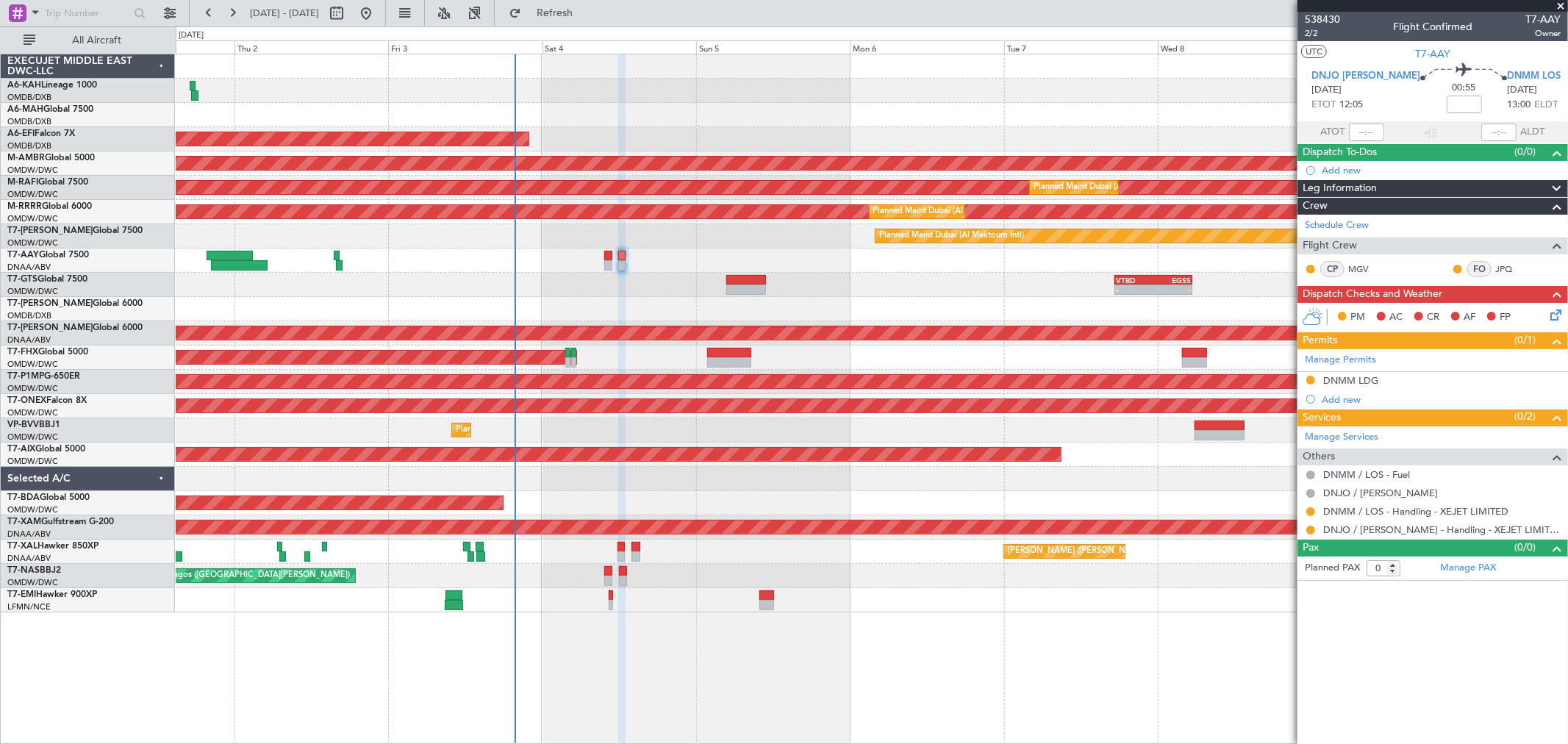
click at [1557, 8] on span at bounding box center [1560, 7] width 15 height 14
